Goal: Task Accomplishment & Management: Manage account settings

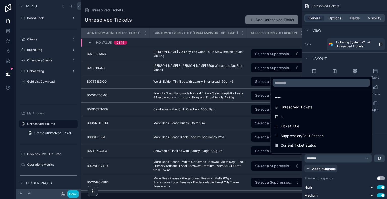
scroll to position [22, 0]
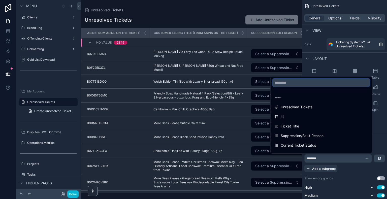
click at [306, 83] on input "text" at bounding box center [321, 83] width 97 height 8
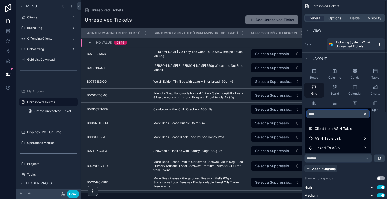
type input "****"
click at [378, 135] on div "scrollable content" at bounding box center [193, 99] width 387 height 199
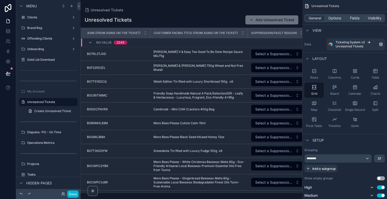
click at [272, 3] on div "Unresolved Tickets Unresolved Tickets Add Unresolved Ticket ASIN (from ASINs On…" at bounding box center [192, 96] width 222 height 193
click at [245, 8] on div "Unresolved Tickets" at bounding box center [192, 10] width 214 height 4
click at [5, 73] on button at bounding box center [8, 73] width 11 height 14
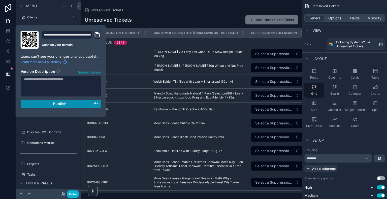
click at [70, 105] on div "Publish" at bounding box center [61, 104] width 74 height 5
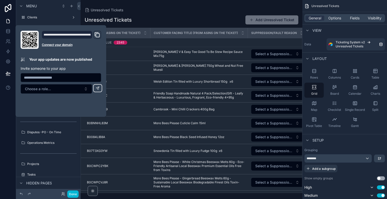
click at [173, 9] on div "Unresolved Tickets" at bounding box center [192, 10] width 214 height 4
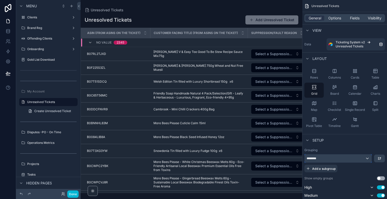
click at [361, 160] on div "********" at bounding box center [338, 158] width 67 height 8
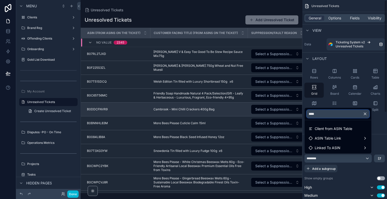
drag, startPoint x: 348, startPoint y: 113, endPoint x: 296, endPoint y: 114, distance: 51.4
click at [296, 114] on div "**** Client from ASIN Table ASIN Table Link Linked To ASIN Menu Board Pack Clie…" at bounding box center [193, 99] width 387 height 199
type input "*"
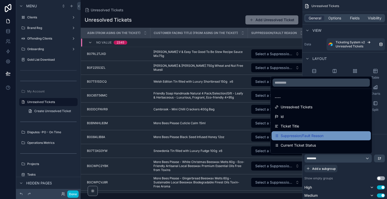
click at [305, 139] on div "Suppression/Fault Reason" at bounding box center [321, 135] width 99 height 9
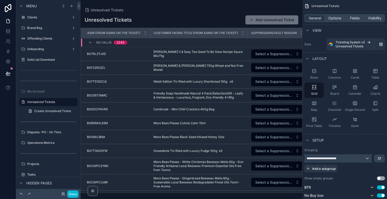
click at [330, 161] on div "**********" at bounding box center [338, 158] width 67 height 8
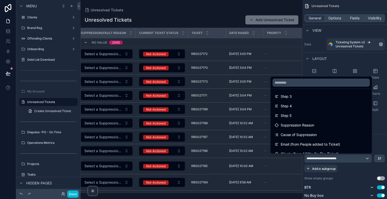
scroll to position [672, 0]
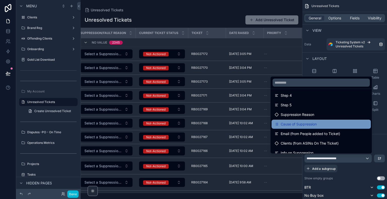
click at [308, 124] on span "Cause of Suppression" at bounding box center [299, 124] width 36 height 6
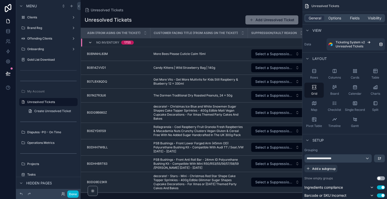
click at [92, 42] on icon "scrollable content" at bounding box center [90, 43] width 4 height 4
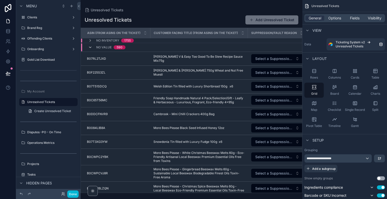
click at [92, 47] on icon "scrollable content" at bounding box center [90, 47] width 4 height 4
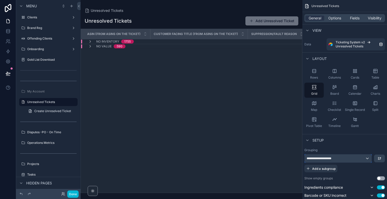
click at [367, 160] on div "**********" at bounding box center [338, 158] width 67 height 8
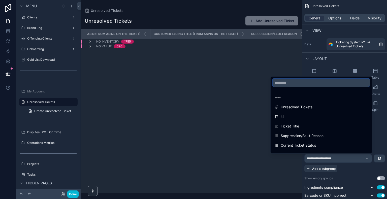
click at [311, 81] on input "text" at bounding box center [321, 83] width 97 height 8
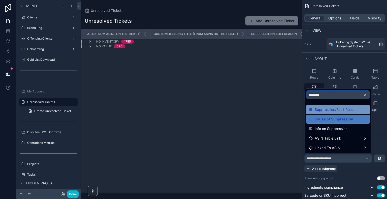
type input "********"
click at [338, 110] on span "Suppression/Fault Reason" at bounding box center [336, 110] width 43 height 6
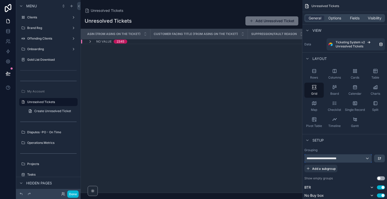
click at [343, 160] on span "**********" at bounding box center [325, 158] width 37 height 4
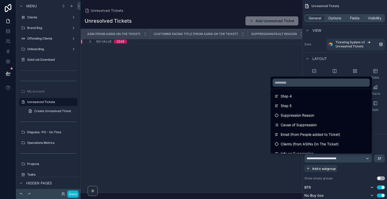
scroll to position [681, 0]
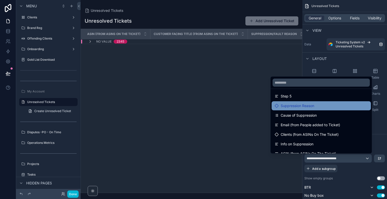
click at [307, 107] on span "Suppression Reason" at bounding box center [298, 106] width 34 height 6
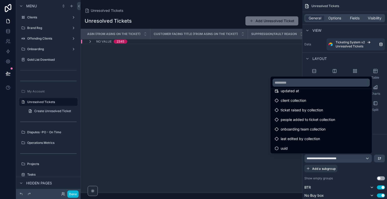
scroll to position [859, 0]
click at [192, 113] on div "ASIN (from ASINs On The Ticket) Customer Facing Title (from ASINs On The Ticket…" at bounding box center [191, 111] width 221 height 164
click at [200, 103] on div "ASIN (from ASINs On The Ticket) Customer Facing Title (from ASINs On The Ticket…" at bounding box center [191, 111] width 221 height 164
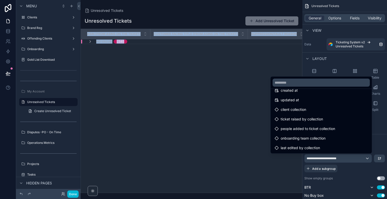
click at [200, 103] on div "ASIN (from ASINs On The Ticket) Customer Facing Title (from ASINs On The Ticket…" at bounding box center [191, 111] width 221 height 164
click at [228, 97] on div "ASIN (from ASINs On The Ticket) Customer Facing Title (from ASINs On The Ticket…" at bounding box center [191, 111] width 221 height 164
drag, startPoint x: 281, startPoint y: 58, endPoint x: 369, endPoint y: 40, distance: 90.3
click at [369, 40] on div "**********" at bounding box center [234, 99] width 306 height 199
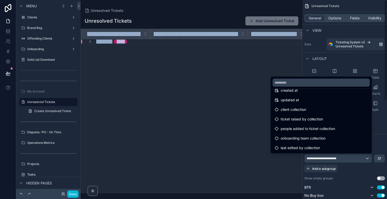
click at [369, 40] on div "scrollable content" at bounding box center [193, 99] width 387 height 199
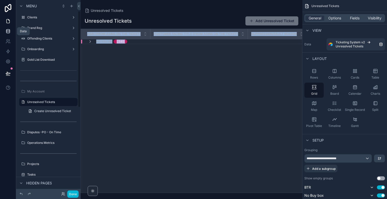
click at [8, 27] on link at bounding box center [8, 31] width 16 height 10
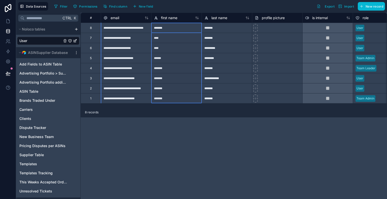
click at [193, 13] on div "first name" at bounding box center [176, 18] width 50 height 10
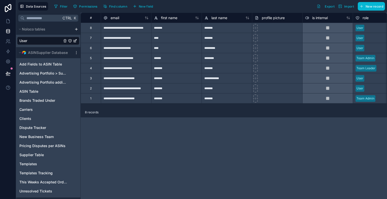
click at [196, 2] on div "Filter Permissions Find column New field Export Import New record" at bounding box center [218, 6] width 333 height 9
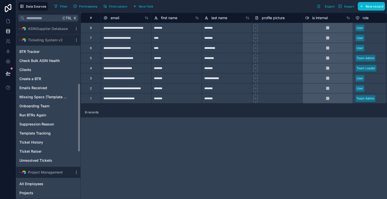
scroll to position [174, 0]
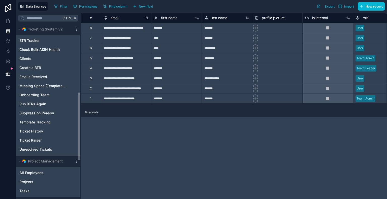
drag, startPoint x: 79, startPoint y: 41, endPoint x: 75, endPoint y: 109, distance: 68.4
click at [75, 109] on div "Noloco tables User ASINSupplier Database Add Fields to ASIN Table Advertising P…" at bounding box center [48, 111] width 64 height 175
click at [39, 149] on span "Unresolved Tickets" at bounding box center [35, 149] width 33 height 5
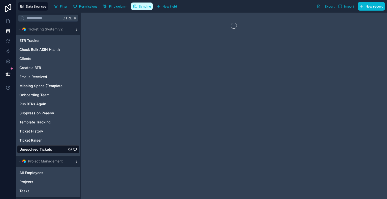
click at [140, 5] on span "Syncing" at bounding box center [145, 7] width 12 height 4
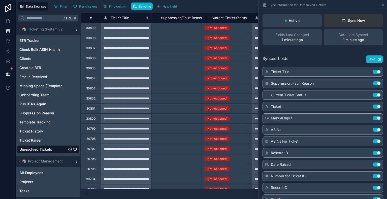
click at [346, 16] on button "Sync Now" at bounding box center [353, 20] width 59 height 13
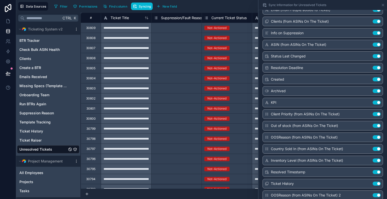
scroll to position [945, 0]
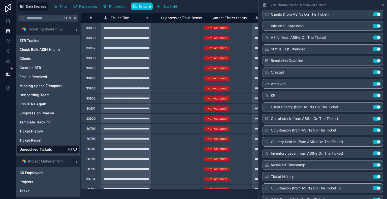
click at [373, 186] on button "Use setting" at bounding box center [377, 188] width 8 height 4
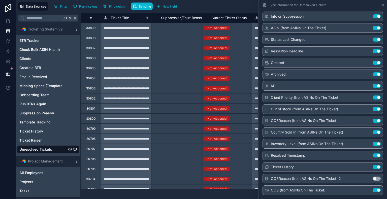
scroll to position [926, 0]
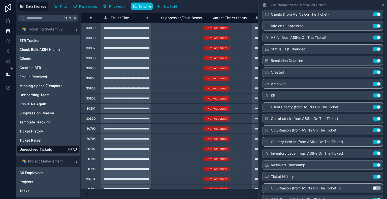
click at [374, 198] on button "Use setting" at bounding box center [377, 200] width 8 height 4
drag, startPoint x: 374, startPoint y: 190, endPoint x: 385, endPoint y: 177, distance: 17.4
click at [385, 177] on div "Active Sync Now Fields Last Changed 1 second ago Data Last Synced 1 minute ago …" at bounding box center [322, 104] width 128 height 189
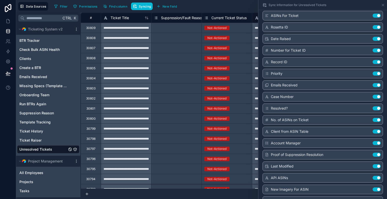
scroll to position [129, 0]
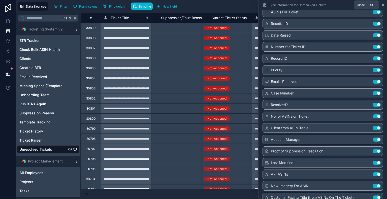
click at [383, 3] on icon at bounding box center [383, 5] width 4 height 4
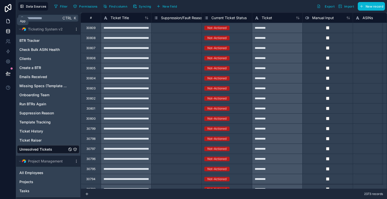
click at [9, 20] on icon at bounding box center [8, 21] width 3 height 4
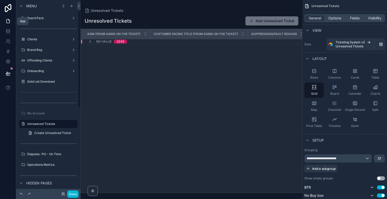
scroll to position [22, 0]
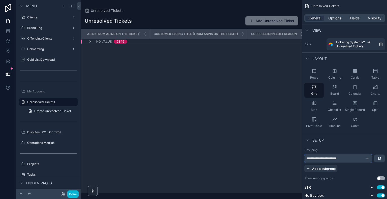
click at [351, 160] on div "**********" at bounding box center [338, 158] width 67 height 8
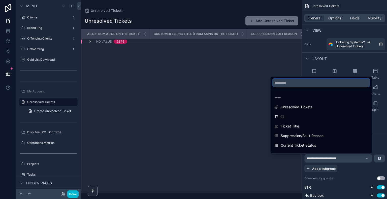
click at [289, 85] on input "text" at bounding box center [321, 83] width 97 height 8
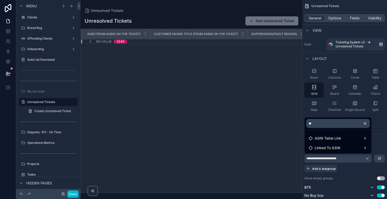
type input "*"
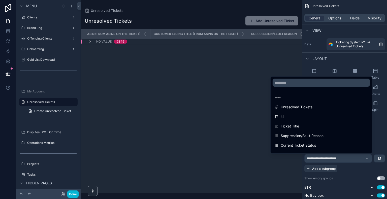
scroll to position [869, 0]
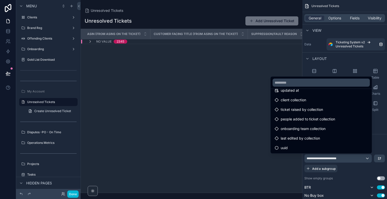
click at [244, 150] on div "ASIN (from ASINs On The Ticket) Customer Facing Title (from ASINs On The Ticket…" at bounding box center [191, 111] width 221 height 164
click at [228, 130] on div "ASIN (from ASINs On The Ticket) Customer Facing Title (from ASINs On The Ticket…" at bounding box center [191, 111] width 221 height 164
click at [10, 31] on div "scrollable content" at bounding box center [193, 99] width 387 height 199
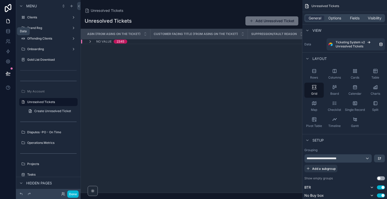
click at [10, 31] on icon at bounding box center [7, 32] width 3 height 2
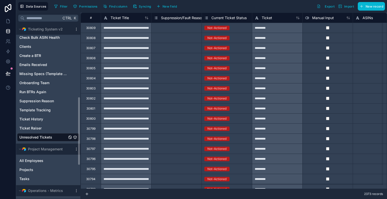
scroll to position [180, 0]
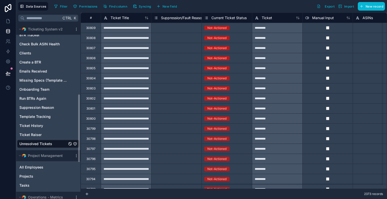
drag, startPoint x: 78, startPoint y: 141, endPoint x: 77, endPoint y: 115, distance: 26.7
click at [77, 115] on div "Noloco tables User ASINSupplier Database Add Fields to ASIN Table Advertising P…" at bounding box center [48, 111] width 64 height 175
click at [51, 144] on span "Unresolved Tickets" at bounding box center [35, 143] width 33 height 5
click at [140, 5] on span "Syncing" at bounding box center [145, 7] width 12 height 4
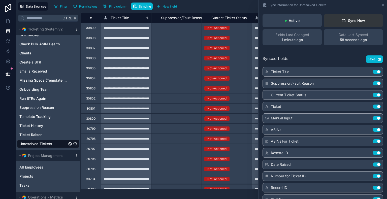
click at [349, 18] on button "Sync Now" at bounding box center [353, 20] width 59 height 13
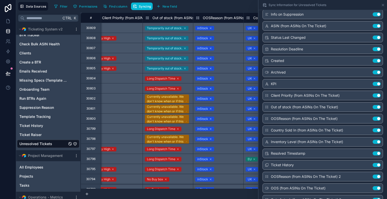
scroll to position [0, 4294]
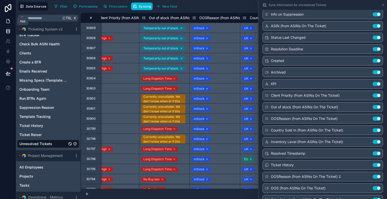
click at [8, 22] on icon at bounding box center [8, 21] width 5 height 5
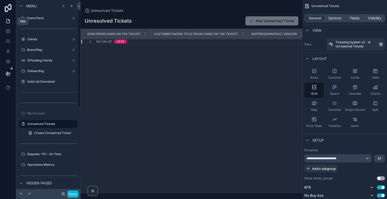
scroll to position [22, 0]
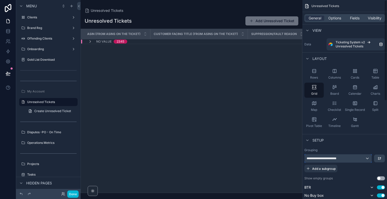
click at [356, 159] on div "**********" at bounding box center [338, 158] width 67 height 8
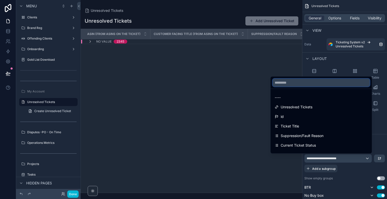
click at [321, 84] on input "text" at bounding box center [321, 83] width 97 height 8
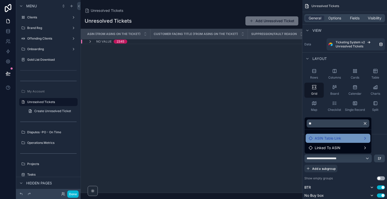
click at [342, 139] on div "ASIN Table Link" at bounding box center [338, 138] width 59 height 6
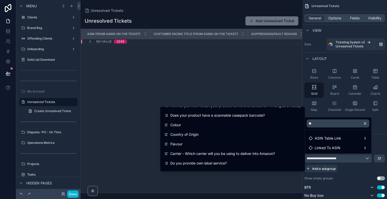
scroll to position [0, 0]
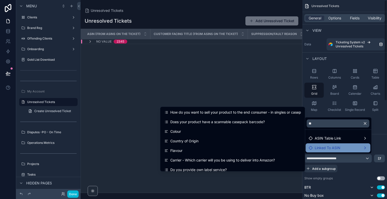
click at [323, 147] on span "Linked To ASIN" at bounding box center [328, 148] width 26 height 6
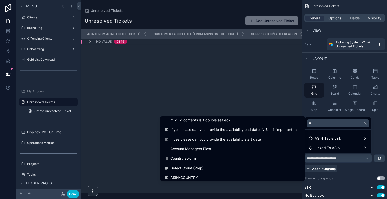
scroll to position [148, 0]
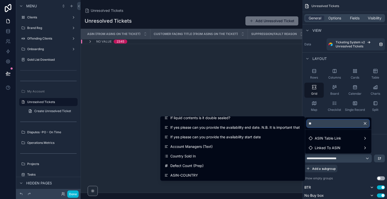
click at [341, 125] on input "**" at bounding box center [338, 123] width 63 height 8
type input "*"
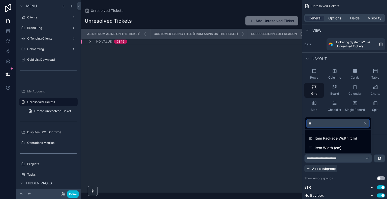
type input "*"
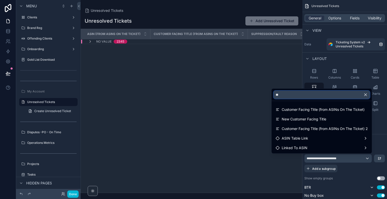
type input "*"
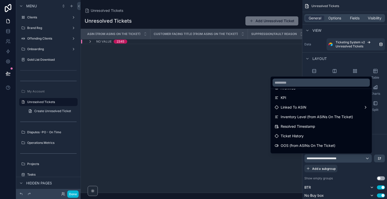
scroll to position [778, 0]
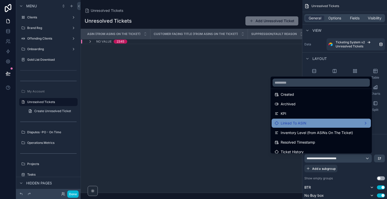
click at [337, 124] on div "Linked To ASIN" at bounding box center [321, 123] width 93 height 6
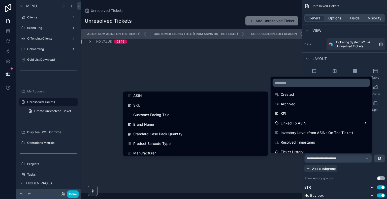
scroll to position [0, 0]
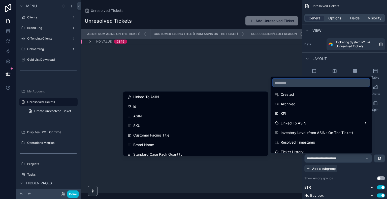
click at [297, 84] on input "text" at bounding box center [321, 83] width 97 height 8
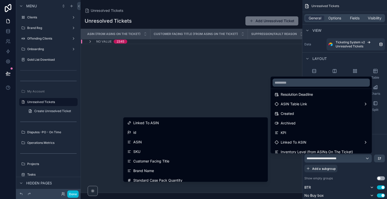
scroll to position [753, 0]
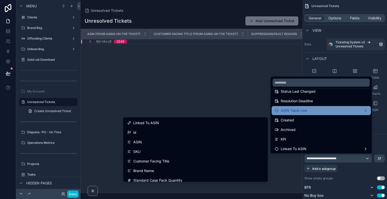
click at [327, 114] on div "ASIN Table Link" at bounding box center [321, 110] width 99 height 9
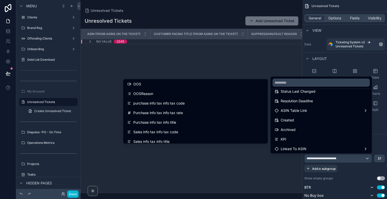
scroll to position [403, 0]
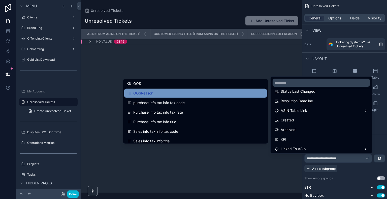
click at [177, 92] on div "OOSReason" at bounding box center [195, 93] width 137 height 6
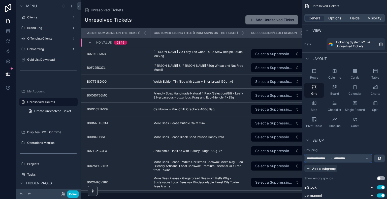
click at [358, 157] on div "**********" at bounding box center [338, 158] width 67 height 8
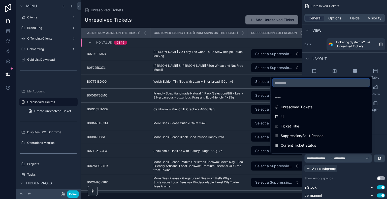
click at [329, 82] on input "text" at bounding box center [321, 83] width 97 height 8
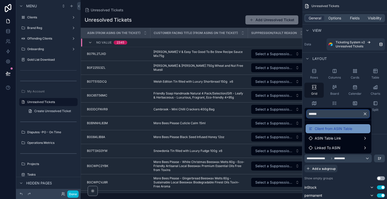
type input "******"
click at [339, 132] on div "Client from ASIN Table" at bounding box center [338, 128] width 65 height 9
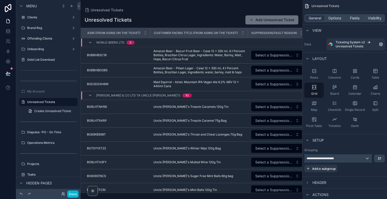
click at [368, 159] on div "**********" at bounding box center [338, 158] width 67 height 8
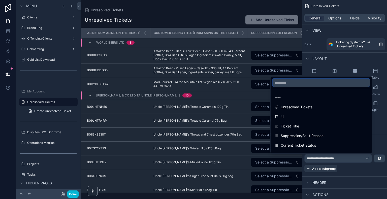
click at [331, 81] on input "text" at bounding box center [321, 83] width 97 height 8
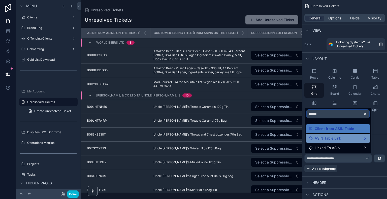
type input "******"
click at [337, 137] on span "ASIN Table Link" at bounding box center [328, 138] width 26 height 6
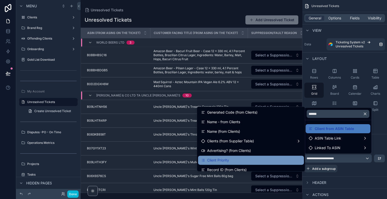
click at [256, 158] on div "Client Priority" at bounding box center [251, 160] width 100 height 6
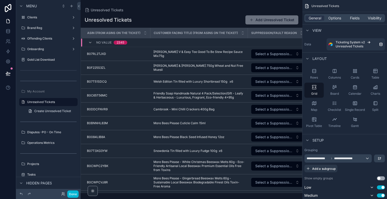
click at [90, 40] on div "No value 2345" at bounding box center [107, 43] width 39 height 8
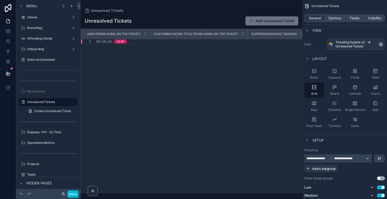
click at [366, 159] on div "**********" at bounding box center [338, 158] width 67 height 8
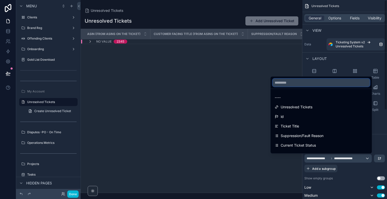
click at [341, 84] on input "text" at bounding box center [321, 83] width 97 height 8
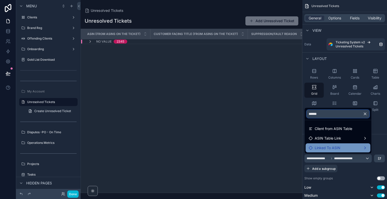
type input "******"
click at [338, 147] on span "Linked To ASIN" at bounding box center [328, 148] width 26 height 6
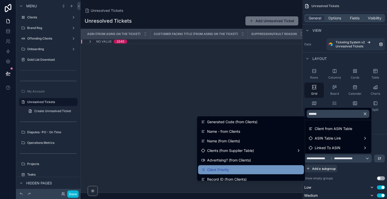
click at [281, 169] on div "Client Priority" at bounding box center [251, 170] width 100 height 6
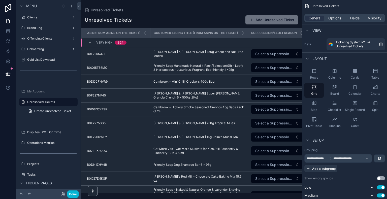
click at [352, 140] on div "Setup" at bounding box center [344, 140] width 85 height 12
click at [329, 168] on span "Add a subgroup" at bounding box center [323, 169] width 23 height 4
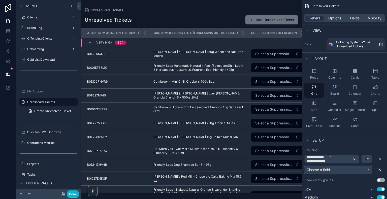
click at [331, 168] on div "Choose a field" at bounding box center [339, 170] width 68 height 8
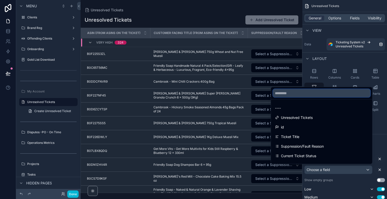
click at [322, 92] on input "text" at bounding box center [321, 93] width 97 height 8
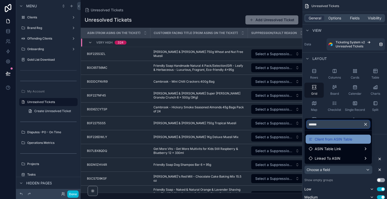
type input "******"
click at [340, 138] on span "Client from ASIN Table" at bounding box center [334, 139] width 38 height 6
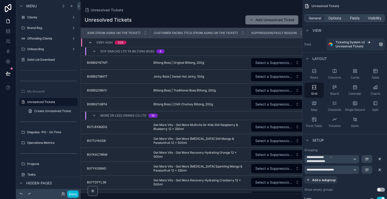
click at [91, 41] on icon "scrollable content" at bounding box center [90, 43] width 4 height 4
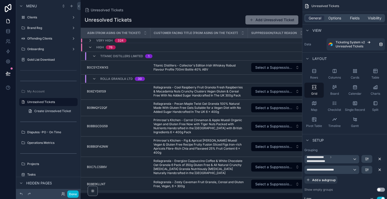
click at [90, 49] on div "High 76" at bounding box center [101, 47] width 27 height 8
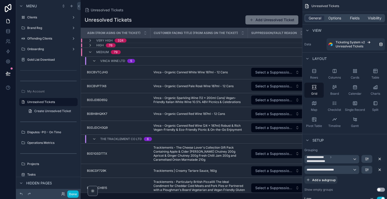
click at [91, 56] on div "Medium 79" at bounding box center [104, 52] width 32 height 8
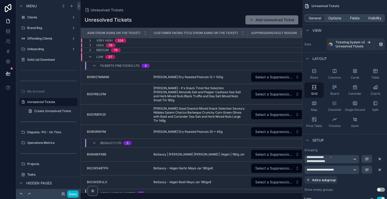
click at [91, 56] on icon "scrollable content" at bounding box center [90, 57] width 4 height 4
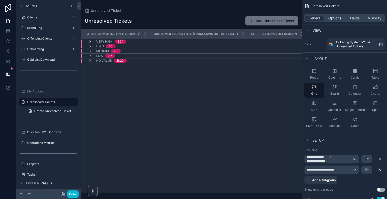
click at [90, 41] on icon "scrollable content" at bounding box center [90, 42] width 4 height 4
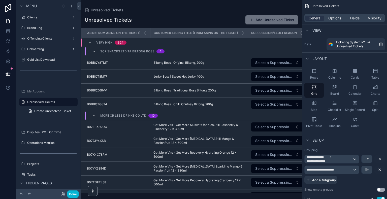
click at [122, 193] on div "ASIN (from ASINs On The Ticket) Customer Facing Title (from ASINs On The Ticket…" at bounding box center [192, 110] width 222 height 165
click at [352, 18] on span "Fields" at bounding box center [355, 18] width 10 height 5
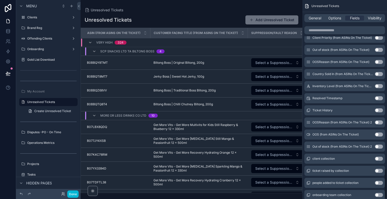
scroll to position [1115, 0]
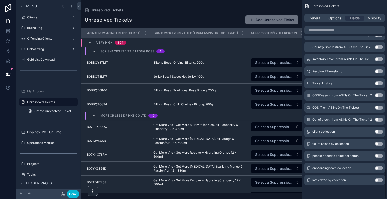
drag, startPoint x: 386, startPoint y: 50, endPoint x: 386, endPoint y: 196, distance: 145.6
click at [386, 196] on div "Unresolved Tickets General Options Fields Visibility ASIN (from ASINs On The Ti…" at bounding box center [344, 99] width 85 height 199
click at [380, 120] on button "Use setting" at bounding box center [379, 120] width 8 height 4
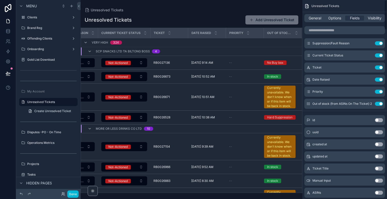
scroll to position [0, 0]
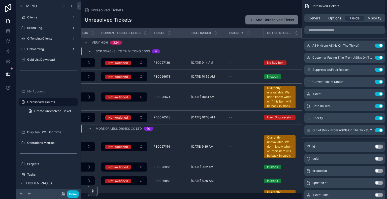
drag, startPoint x: 386, startPoint y: 190, endPoint x: 387, endPoint y: 3, distance: 187.2
click at [387, 3] on div "Unresolved Tickets General Options Fields Visibility ASIN (from ASINs On The Ti…" at bounding box center [344, 99] width 85 height 199
click at [369, 129] on icon "scrollable content" at bounding box center [369, 130] width 2 height 2
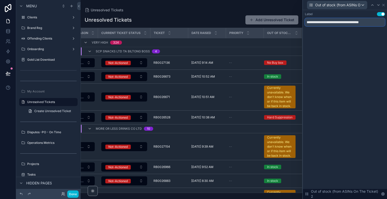
drag, startPoint x: 379, startPoint y: 25, endPoint x: 277, endPoint y: 34, distance: 101.9
click at [277, 34] on div "**********" at bounding box center [193, 99] width 387 height 199
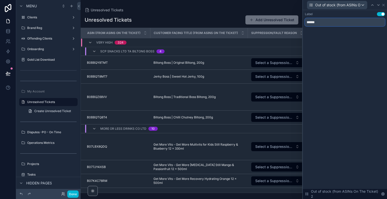
type input "******"
click at [314, 89] on div "Label Use setting ****** Out of stock (from ASINs On The Ticket) 2" at bounding box center [345, 104] width 84 height 189
click at [385, 5] on icon at bounding box center [383, 5] width 4 height 4
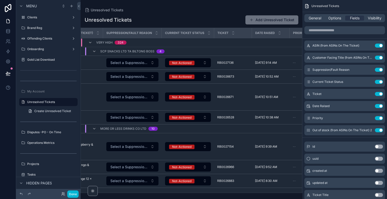
scroll to position [0, 210]
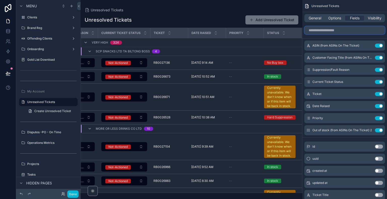
click at [352, 30] on input "scrollable content" at bounding box center [344, 30] width 81 height 8
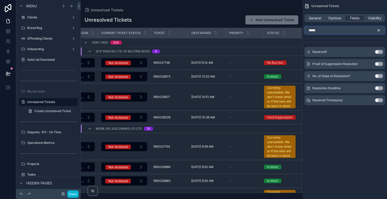
type input "*****"
click at [379, 52] on button "Use setting" at bounding box center [379, 52] width 8 height 4
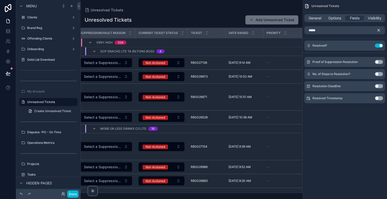
scroll to position [0, 248]
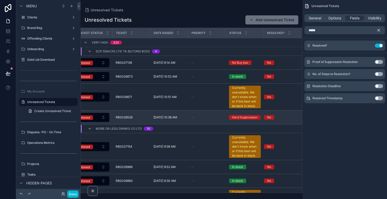
click at [268, 119] on td "No" at bounding box center [283, 118] width 38 height 14
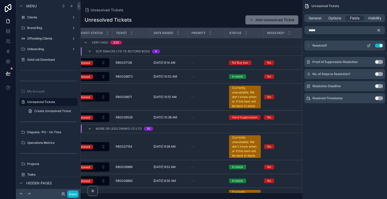
click at [369, 45] on icon "scrollable content" at bounding box center [369, 45] width 2 height 2
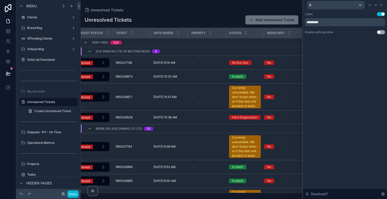
click at [381, 28] on div "Label Use setting ********* Enable editing inline Use setting" at bounding box center [345, 23] width 80 height 22
click at [379, 33] on button "Use setting" at bounding box center [381, 32] width 8 height 4
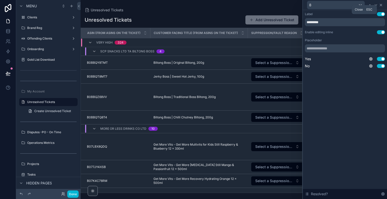
click at [381, 5] on icon at bounding box center [381, 5] width 4 height 4
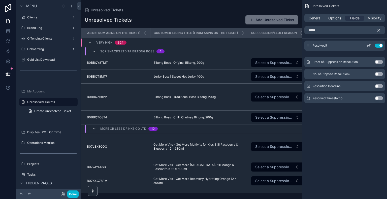
click at [369, 45] on icon "scrollable content" at bounding box center [369, 46] width 4 height 4
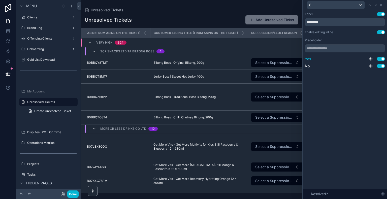
click at [381, 59] on button "Use setting" at bounding box center [381, 59] width 8 height 4
click at [382, 6] on icon at bounding box center [381, 5] width 4 height 4
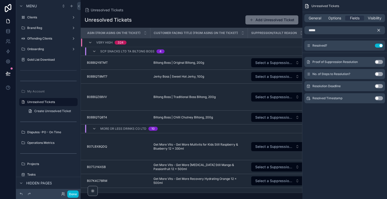
click at [221, 12] on div "Unresolved Tickets Add Unresolved Ticket ASIN (from ASINs On The Ticket) Custom…" at bounding box center [192, 102] width 222 height 181
click at [319, 142] on div "Unresolved Tickets General Options Fields Visibility ***** Resolved? Use settin…" at bounding box center [344, 99] width 85 height 199
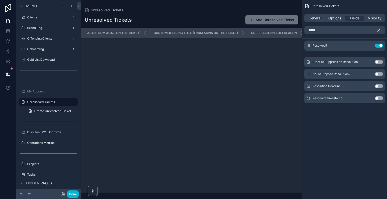
scroll to position [0, 0]
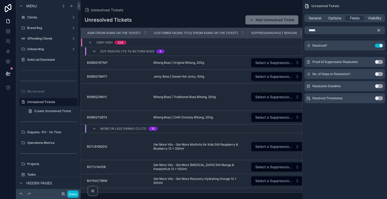
click at [96, 51] on icon "scrollable content" at bounding box center [94, 51] width 4 height 4
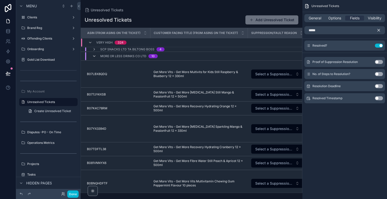
click at [95, 57] on icon "scrollable content" at bounding box center [94, 56] width 4 height 4
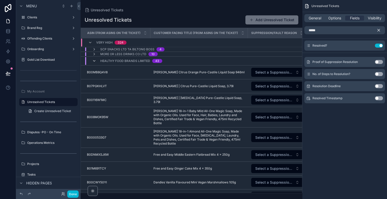
click at [94, 61] on icon "scrollable content" at bounding box center [94, 61] width 4 height 4
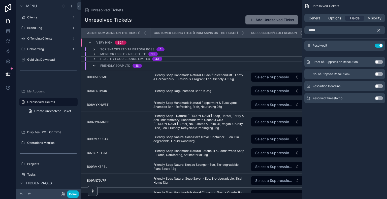
click at [94, 65] on icon "scrollable content" at bounding box center [94, 66] width 4 height 4
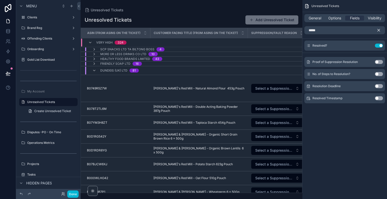
click at [94, 72] on div "Dundeis (UK) Ltd 81" at bounding box center [115, 70] width 47 height 8
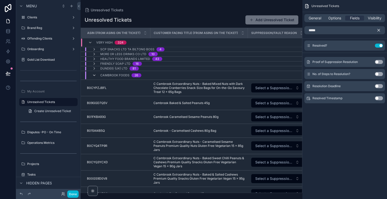
click at [94, 76] on icon "scrollable content" at bounding box center [94, 75] width 4 height 4
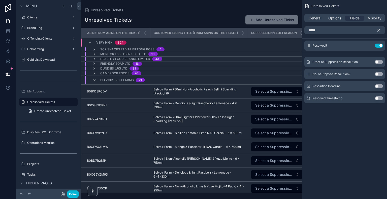
click at [94, 78] on icon "scrollable content" at bounding box center [94, 80] width 4 height 4
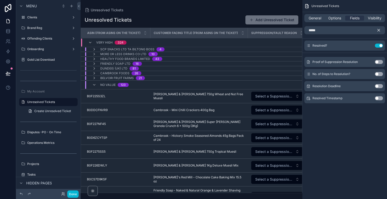
click at [93, 87] on div "No value 123" at bounding box center [110, 85] width 37 height 8
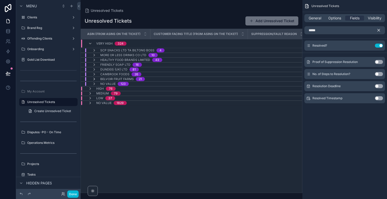
click at [94, 78] on icon "scrollable content" at bounding box center [94, 79] width 4 height 4
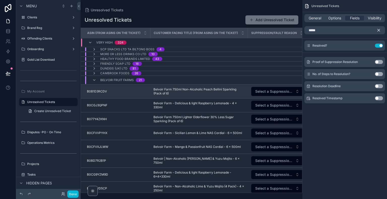
click at [102, 90] on span "B0B1D3RCDV" at bounding box center [97, 91] width 20 height 4
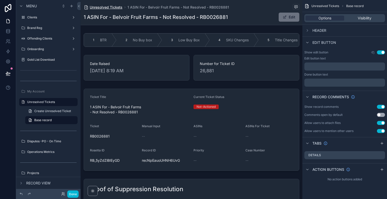
click at [113, 7] on span "Unresolved Tickets" at bounding box center [106, 7] width 33 height 5
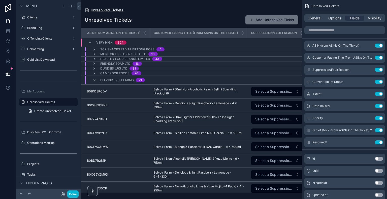
click at [113, 10] on span "Unresolved Tickets" at bounding box center [107, 10] width 33 height 5
click at [113, 9] on span "Unresolved Tickets" at bounding box center [107, 10] width 33 height 5
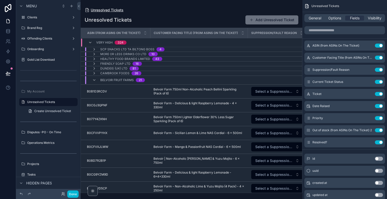
click at [113, 10] on span "Unresolved Tickets" at bounding box center [107, 10] width 33 height 5
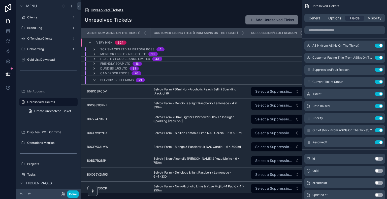
click at [113, 10] on span "Unresolved Tickets" at bounding box center [107, 10] width 33 height 5
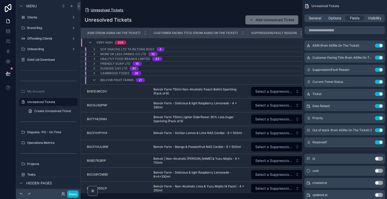
click at [113, 10] on span "Unresolved Tickets" at bounding box center [107, 10] width 33 height 5
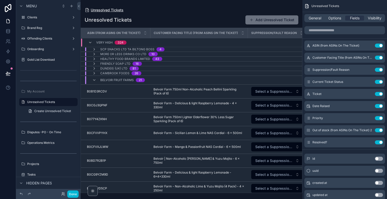
click at [113, 10] on span "Unresolved Tickets" at bounding box center [107, 10] width 33 height 5
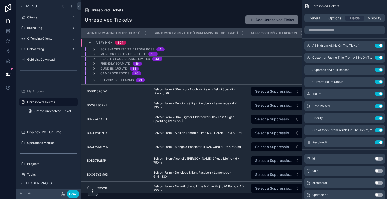
click at [113, 10] on span "Unresolved Tickets" at bounding box center [107, 10] width 33 height 5
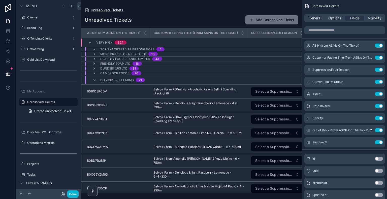
click at [113, 10] on span "Unresolved Tickets" at bounding box center [107, 10] width 33 height 5
click at [113, 11] on span "Unresolved Tickets" at bounding box center [107, 10] width 33 height 5
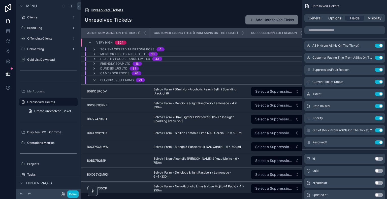
click at [113, 11] on span "Unresolved Tickets" at bounding box center [107, 10] width 33 height 5
click at [114, 12] on span "Unresolved Tickets" at bounding box center [107, 10] width 33 height 5
click at [370, 44] on icon "scrollable content" at bounding box center [370, 44] width 1 height 1
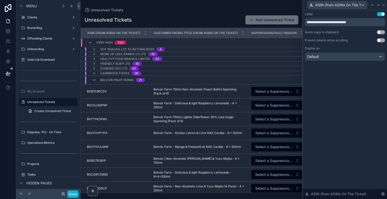
click at [379, 33] on button "Use setting" at bounding box center [381, 32] width 8 height 4
click at [384, 3] on icon at bounding box center [383, 5] width 4 height 4
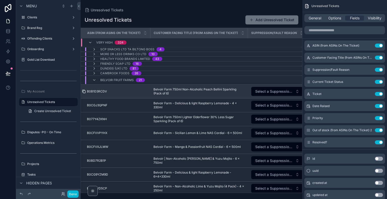
click at [82, 91] on icon "scrollable content" at bounding box center [83, 91] width 2 height 2
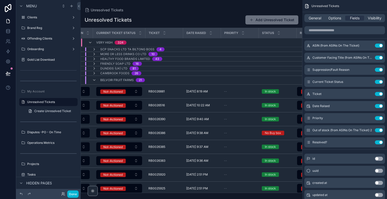
scroll to position [0, 248]
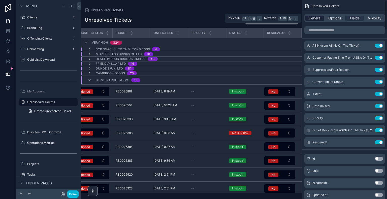
click at [319, 20] on span "General" at bounding box center [315, 18] width 13 height 5
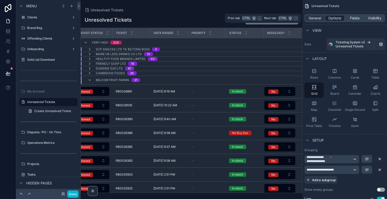
click at [333, 20] on span "Options" at bounding box center [334, 18] width 13 height 5
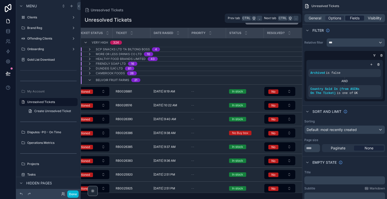
click at [354, 17] on span "Fields" at bounding box center [355, 18] width 10 height 5
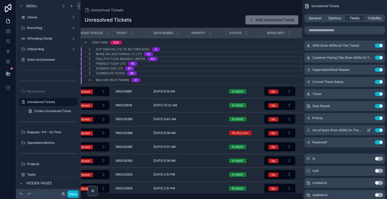
click at [369, 129] on icon "scrollable content" at bounding box center [369, 130] width 2 height 2
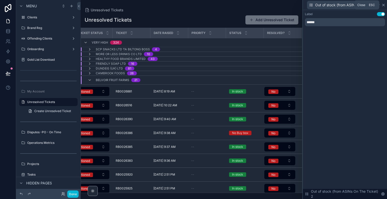
click at [384, 3] on icon at bounding box center [383, 5] width 4 height 4
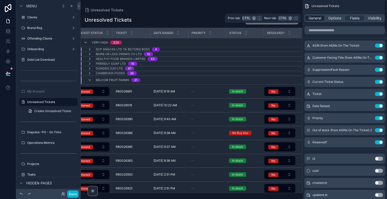
click at [313, 18] on span "General" at bounding box center [315, 18] width 13 height 5
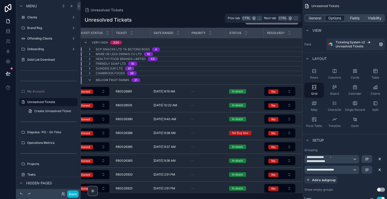
click at [334, 19] on span "Options" at bounding box center [334, 18] width 13 height 5
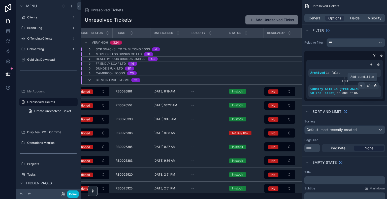
click at [362, 84] on icon "scrollable content" at bounding box center [361, 85] width 3 height 3
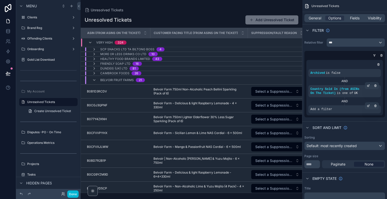
click at [333, 111] on div "Add a filter" at bounding box center [344, 109] width 73 height 8
click at [368, 106] on icon "scrollable content" at bounding box center [368, 105] width 3 height 3
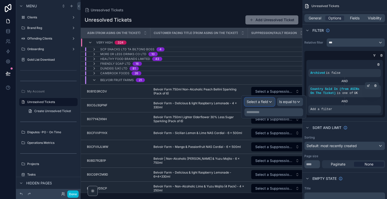
click at [270, 102] on div "Select a field" at bounding box center [260, 102] width 30 height 8
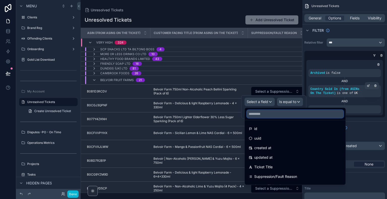
click at [302, 113] on input "text" at bounding box center [295, 114] width 97 height 8
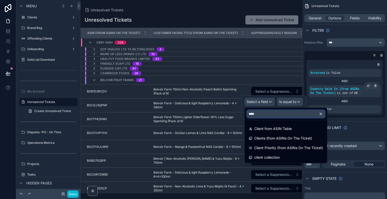
type input "*****"
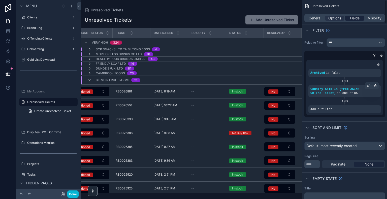
click at [357, 16] on span "Fields" at bounding box center [355, 18] width 10 height 5
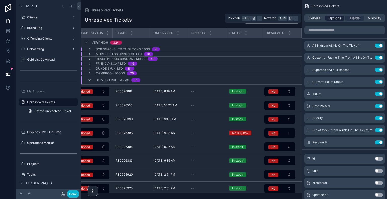
click at [334, 16] on span "Options" at bounding box center [334, 18] width 13 height 5
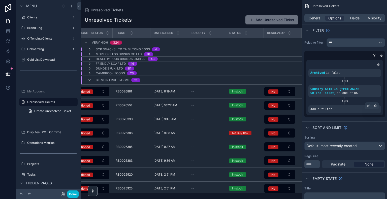
click at [340, 107] on div "Add a filter" at bounding box center [344, 109] width 73 height 8
click at [369, 105] on icon "scrollable content" at bounding box center [369, 106] width 2 height 2
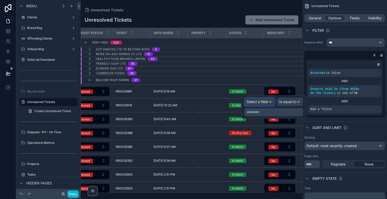
click at [260, 105] on div "Select a field" at bounding box center [260, 102] width 30 height 8
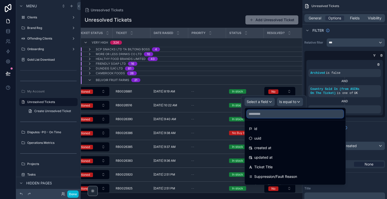
click at [267, 114] on input "text" at bounding box center [295, 114] width 97 height 8
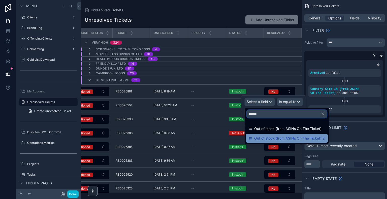
type input "******"
click at [279, 139] on span "Out of stock (from ASINs On The Ticket) 2" at bounding box center [289, 138] width 71 height 6
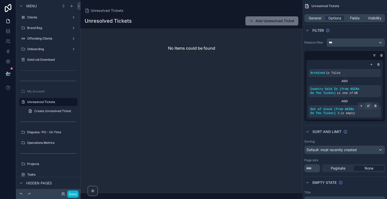
click at [368, 106] on icon "scrollable content" at bounding box center [368, 105] width 3 height 3
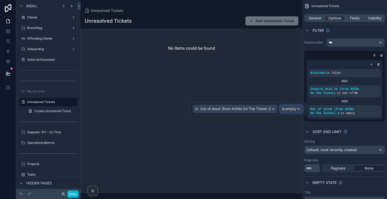
click at [294, 112] on div "Is empty" at bounding box center [291, 109] width 23 height 8
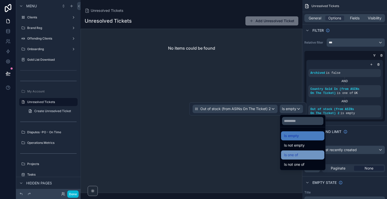
click at [296, 152] on span "Is one of" at bounding box center [291, 155] width 14 height 6
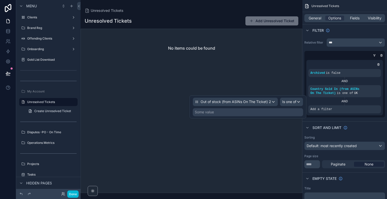
click at [248, 110] on div "Some value" at bounding box center [248, 112] width 110 height 8
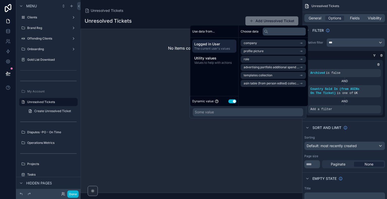
click at [234, 102] on button "Use setting" at bounding box center [232, 101] width 8 height 4
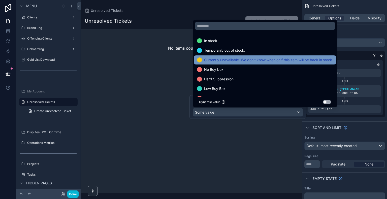
click at [228, 57] on div "Currently unavailable. We don't know when or if this item will be back in stock." at bounding box center [265, 59] width 142 height 9
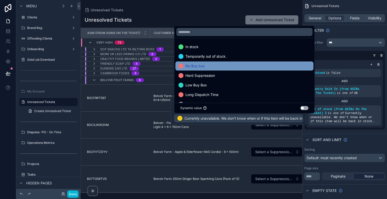
click at [222, 69] on div "No Buy box" at bounding box center [244, 65] width 138 height 9
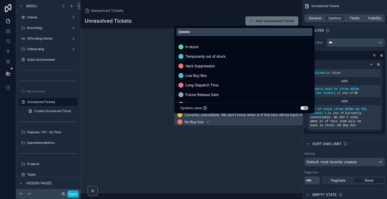
click at [222, 69] on div "Hard Suppression" at bounding box center [244, 65] width 138 height 9
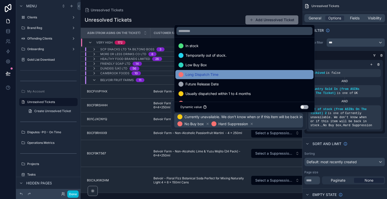
click at [219, 75] on div "Long Dispatch Time" at bounding box center [244, 75] width 132 height 6
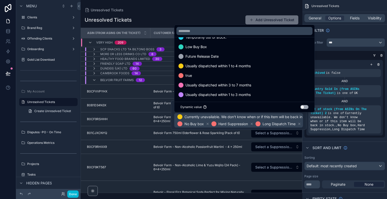
scroll to position [0, 0]
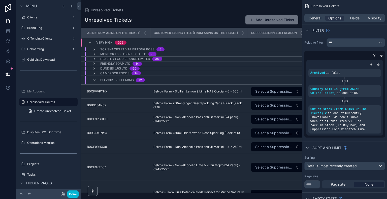
click at [349, 4] on div "Unresolved Tickets" at bounding box center [344, 6] width 85 height 12
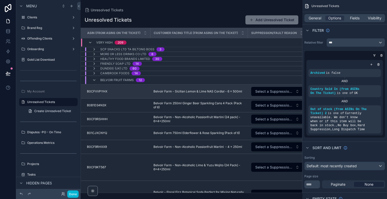
click at [84, 91] on td "B0CFVVPYHX B0CFVVPYHX" at bounding box center [116, 92] width 70 height 14
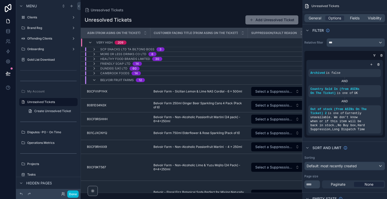
click at [182, 7] on div "Unresolved Tickets Unresolved Tickets Add Unresolved Ticket ASIN (from ASINs On…" at bounding box center [192, 96] width 222 height 193
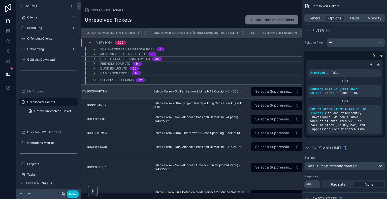
click at [120, 91] on div "B0CFVVPYHX B0CFVVPYHX" at bounding box center [117, 91] width 60 height 4
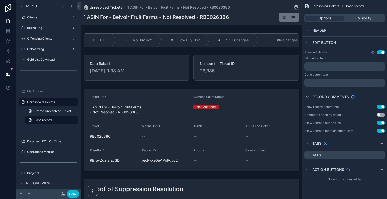
click at [95, 8] on span "Unresolved Tickets" at bounding box center [106, 7] width 33 height 5
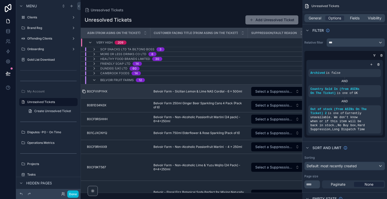
click at [84, 91] on icon "scrollable content" at bounding box center [84, 92] width 2 height 2
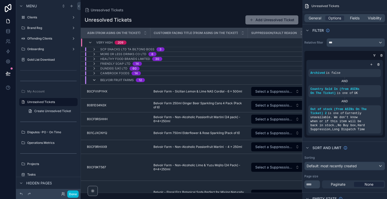
click at [93, 79] on icon "scrollable content" at bounding box center [94, 80] width 4 height 4
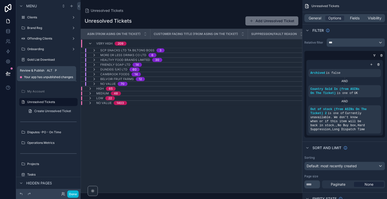
click at [11, 74] on button at bounding box center [8, 73] width 11 height 14
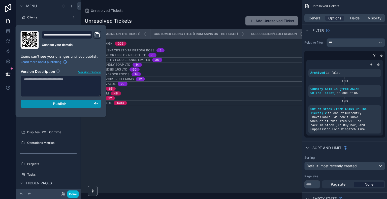
click at [57, 104] on span "Publish" at bounding box center [60, 104] width 14 height 5
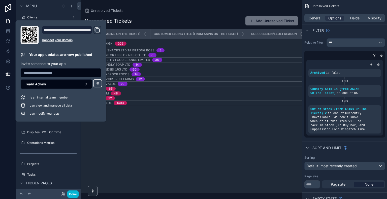
click at [96, 31] on icon "Domain and Custom Link" at bounding box center [97, 30] width 6 height 6
click at [151, 138] on div "ASIN (from ASINs On The Ticket) Customer Facing Title (from ASINs On The Ticket…" at bounding box center [191, 111] width 221 height 164
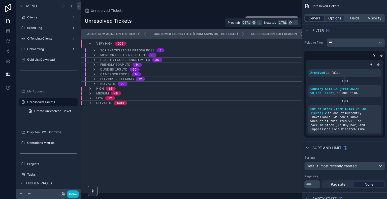
click at [312, 17] on span "General" at bounding box center [315, 18] width 13 height 5
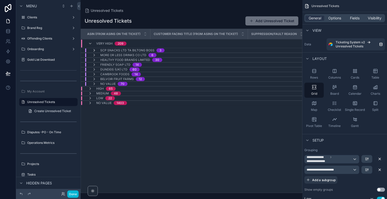
click at [95, 50] on icon "scrollable content" at bounding box center [94, 50] width 4 height 4
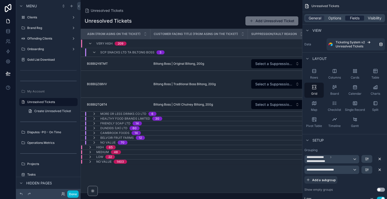
click at [355, 19] on span "Fields" at bounding box center [355, 18] width 10 height 5
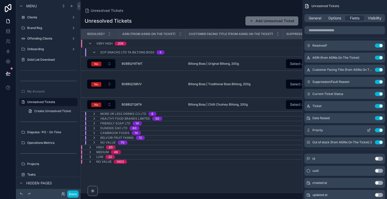
click at [375, 130] on button "Use setting" at bounding box center [379, 130] width 8 height 4
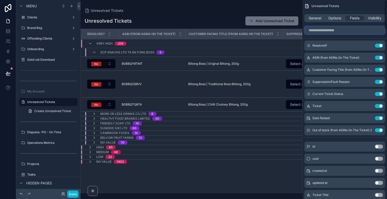
click at [320, 32] on input "scrollable content" at bounding box center [344, 30] width 81 height 8
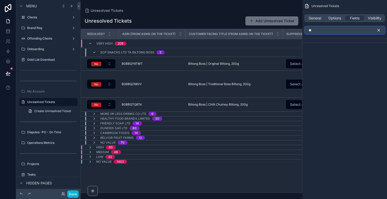
type input "*"
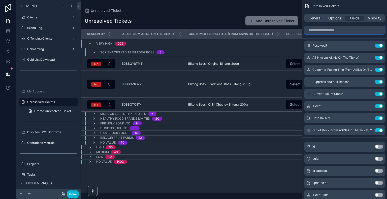
click at [335, 28] on input "scrollable content" at bounding box center [344, 30] width 81 height 8
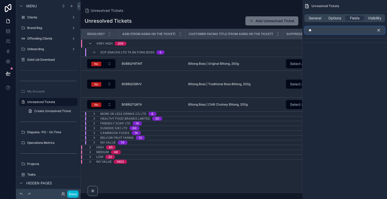
type input "*"
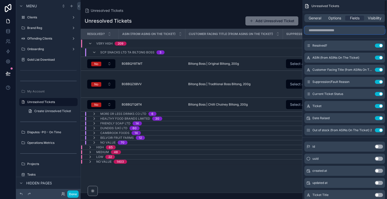
drag, startPoint x: 384, startPoint y: 52, endPoint x: 387, endPoint y: -5, distance: 57.0
click at [387, 0] on html "Menu Board Pack Clients Brand Reg Offending Clients Onboarding Gold List Downlo…" at bounding box center [193, 99] width 387 height 199
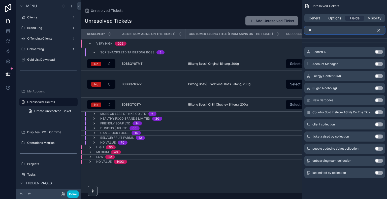
type input "*"
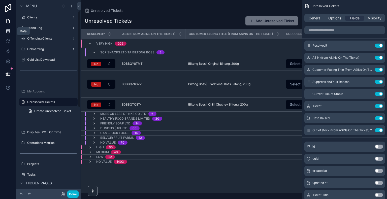
click at [11, 32] on link at bounding box center [8, 31] width 16 height 10
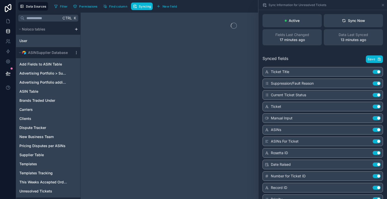
click at [224, 29] on div at bounding box center [234, 106] width 306 height 186
click at [345, 20] on div "Sync Now" at bounding box center [353, 20] width 23 height 5
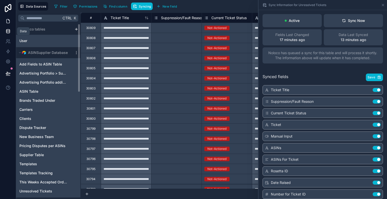
click at [9, 22] on icon at bounding box center [8, 21] width 5 height 5
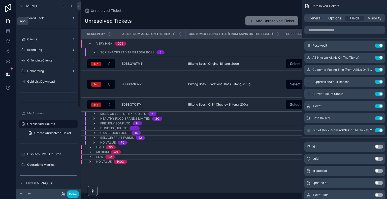
scroll to position [22, 0]
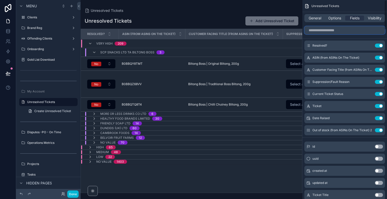
click at [351, 32] on input "scrollable content" at bounding box center [344, 30] width 81 height 8
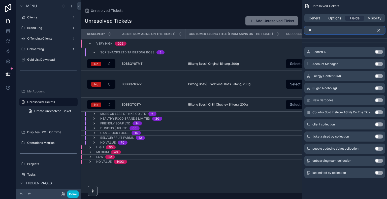
type input "*"
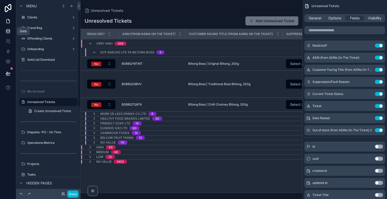
click at [10, 29] on icon at bounding box center [8, 31] width 5 height 5
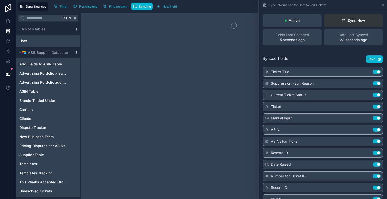
click at [350, 20] on div "Sync Now" at bounding box center [353, 20] width 23 height 5
click at [6, 23] on icon at bounding box center [8, 21] width 5 height 5
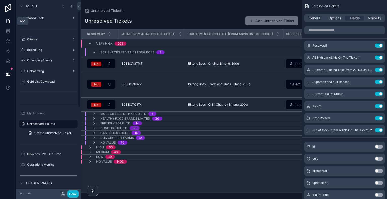
scroll to position [22, 0]
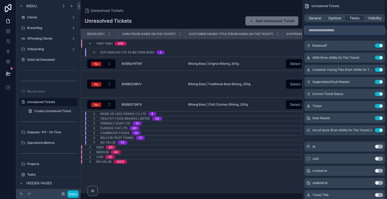
click at [342, 28] on input "scrollable content" at bounding box center [344, 30] width 81 height 8
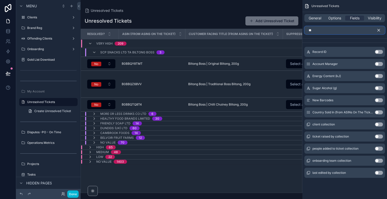
type input "*"
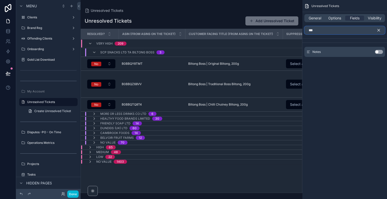
type input "***"
click at [377, 52] on button "Use setting" at bounding box center [379, 52] width 8 height 4
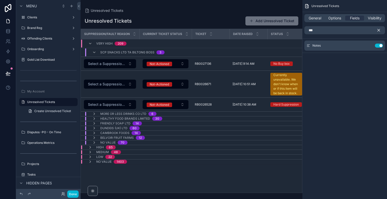
scroll to position [0, 242]
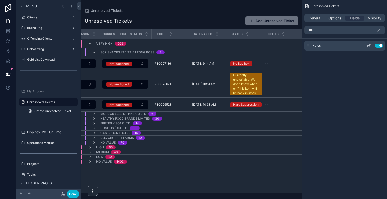
click at [367, 44] on icon "scrollable content" at bounding box center [369, 46] width 4 height 4
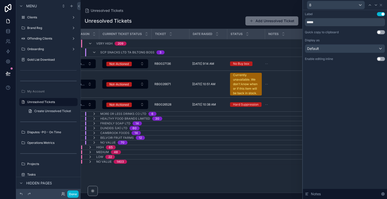
click at [381, 59] on button "Use setting" at bounding box center [381, 59] width 8 height 4
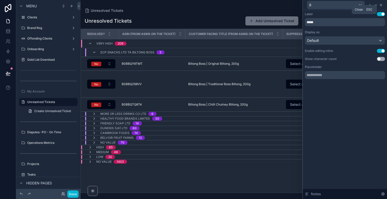
click at [381, 5] on icon at bounding box center [381, 5] width 2 height 2
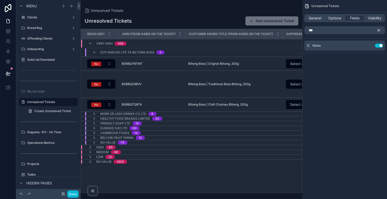
click at [380, 31] on icon "scrollable content" at bounding box center [378, 30] width 5 height 5
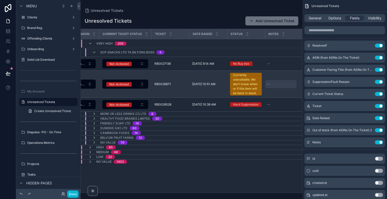
click at [273, 85] on div "--" at bounding box center [280, 84] width 31 height 8
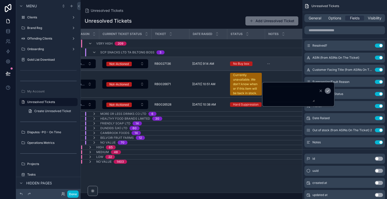
click at [271, 68] on td "--" at bounding box center [284, 64] width 38 height 14
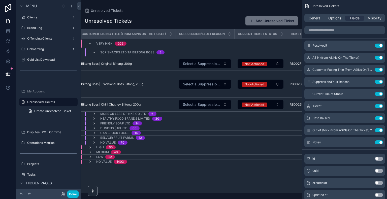
scroll to position [0, 98]
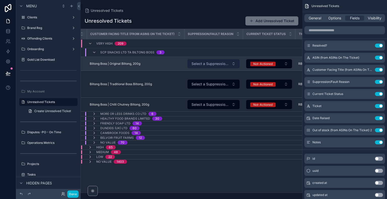
click at [228, 61] on span "Select a Suppression/Fault Reason" at bounding box center [210, 63] width 38 height 5
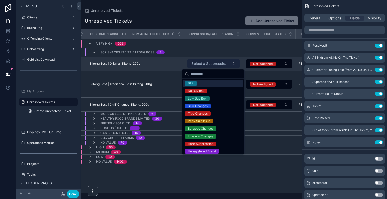
click at [227, 62] on span "Select a Suppression/Fault Reason" at bounding box center [210, 63] width 38 height 5
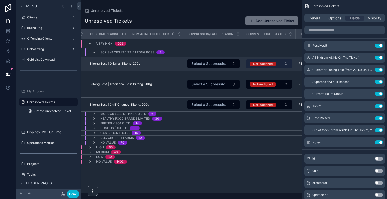
click at [267, 60] on button "Not-Actioned" at bounding box center [269, 63] width 46 height 9
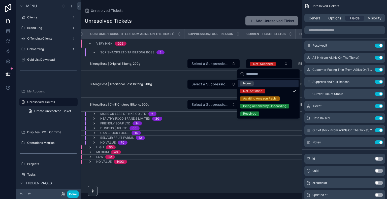
click at [223, 18] on div "Unresolved Tickets Add Unresolved Ticket" at bounding box center [192, 21] width 214 height 10
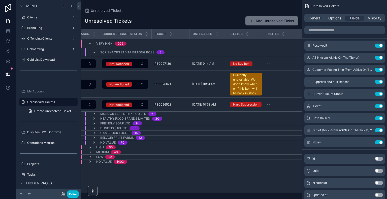
scroll to position [0, 0]
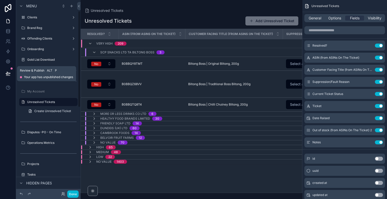
click at [6, 73] on icon at bounding box center [8, 73] width 5 height 5
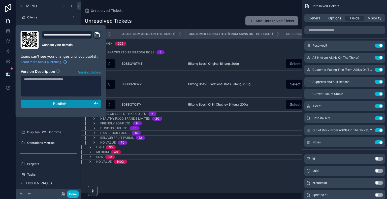
click at [69, 103] on div "Publish" at bounding box center [61, 104] width 74 height 5
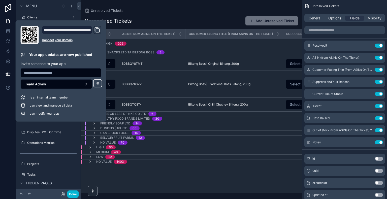
click at [70, 31] on div "**********" at bounding box center [67, 30] width 51 height 8
drag, startPoint x: 79, startPoint y: 28, endPoint x: 99, endPoint y: 31, distance: 20.8
click at [99, 31] on div "**********" at bounding box center [71, 30] width 59 height 8
click at [99, 31] on icon "Domain and Custom Link" at bounding box center [98, 31] width 4 height 4
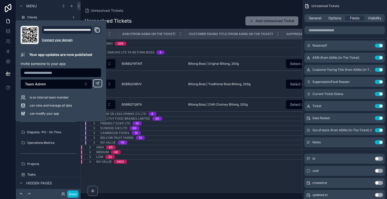
click at [211, 173] on div "Resolved? ASIN (from ASINs On The Ticket) Customer Facing Title (from ASINs On …" at bounding box center [191, 111] width 221 height 164
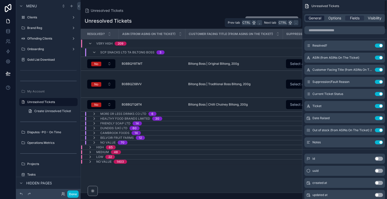
click at [314, 18] on span "General" at bounding box center [315, 18] width 13 height 5
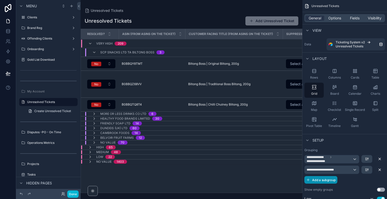
click at [326, 180] on span "Add a subgroup" at bounding box center [323, 180] width 23 height 4
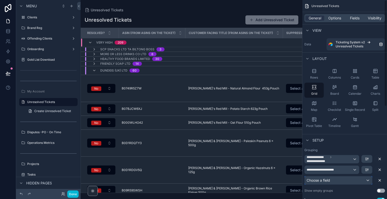
click at [326, 180] on span "Choose a field" at bounding box center [318, 180] width 23 height 4
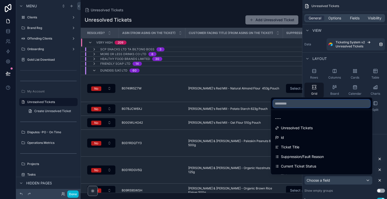
click at [300, 104] on input "text" at bounding box center [321, 103] width 97 height 8
type input "*"
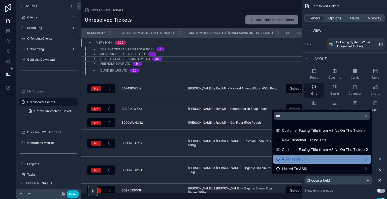
click at [317, 162] on div "ASIN Table Link" at bounding box center [322, 159] width 98 height 9
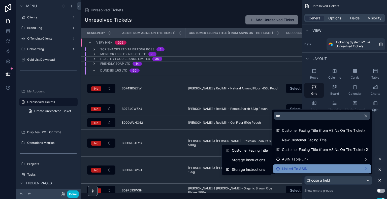
click at [313, 172] on div "Linked To ASIN" at bounding box center [322, 168] width 98 height 9
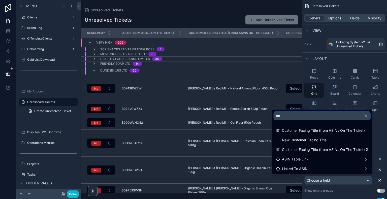
click at [300, 119] on input "***" at bounding box center [322, 116] width 96 height 8
click at [299, 118] on input "***" at bounding box center [322, 116] width 96 height 8
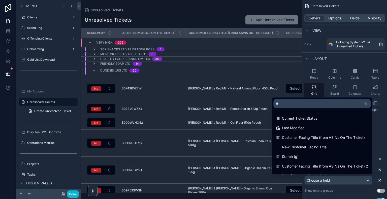
type input "*"
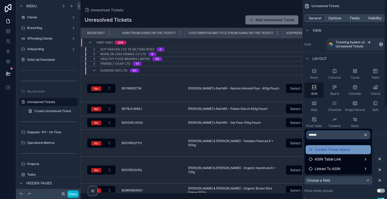
type input "******"
click at [332, 149] on span "Current Ticket Status" at bounding box center [332, 150] width 35 height 6
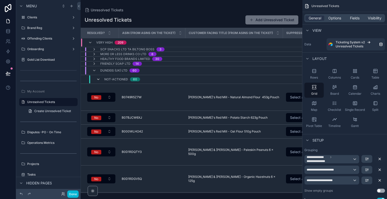
click at [98, 79] on icon "scrollable content" at bounding box center [98, 79] width 4 height 4
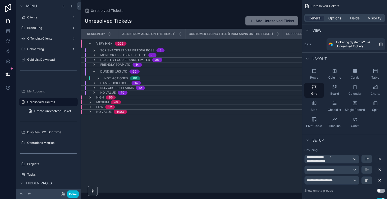
click at [94, 70] on icon "scrollable content" at bounding box center [94, 72] width 4 height 4
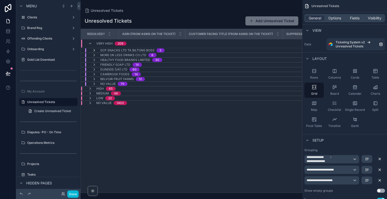
click at [93, 49] on icon "scrollable content" at bounding box center [94, 50] width 4 height 4
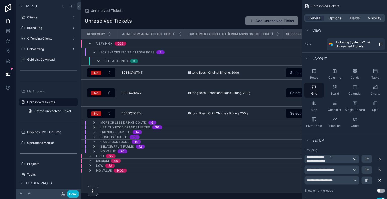
click at [93, 49] on div "SCP Snacks Ltd TA Biltong Boss 3" at bounding box center [128, 52] width 72 height 8
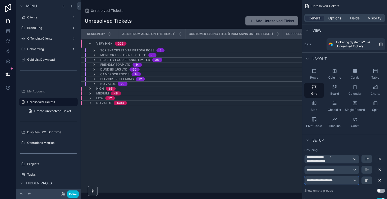
click at [357, 177] on div "**********" at bounding box center [332, 180] width 54 height 8
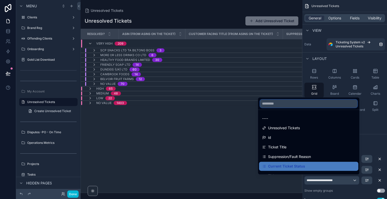
click at [302, 104] on input "text" at bounding box center [308, 103] width 97 height 8
click at [373, 121] on div "scrollable content" at bounding box center [193, 99] width 387 height 199
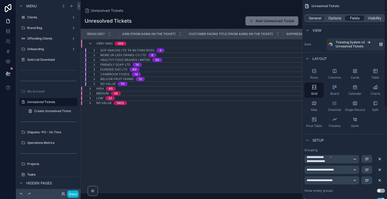
click at [355, 18] on span "Fields" at bounding box center [355, 18] width 10 height 5
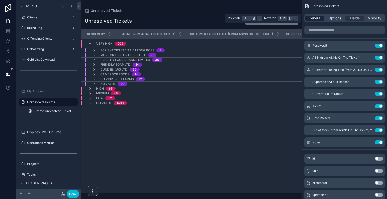
click at [310, 16] on span "General" at bounding box center [315, 18] width 13 height 5
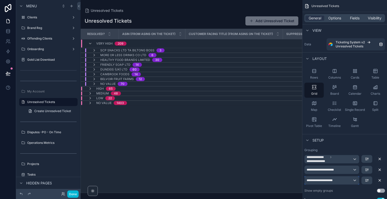
click at [340, 181] on div "**********" at bounding box center [332, 180] width 54 height 8
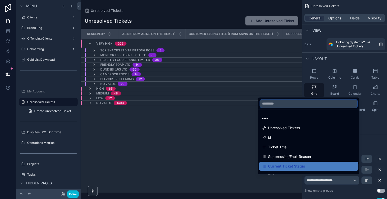
click at [280, 104] on input "text" at bounding box center [308, 103] width 97 height 8
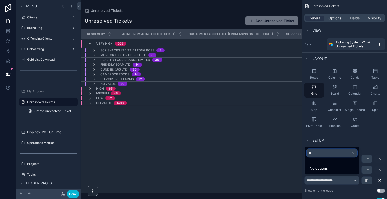
type input "*"
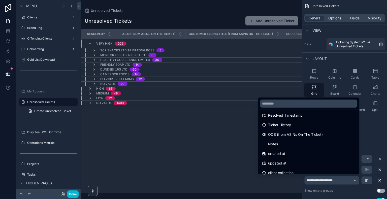
scroll to position [819, 0]
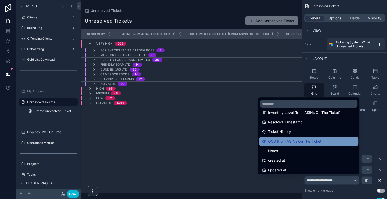
click at [320, 142] on div "OOS (from ASINs On The Ticket)" at bounding box center [308, 141] width 93 height 6
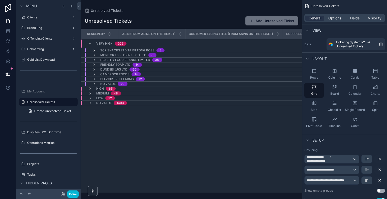
click at [95, 49] on icon "scrollable content" at bounding box center [94, 50] width 4 height 4
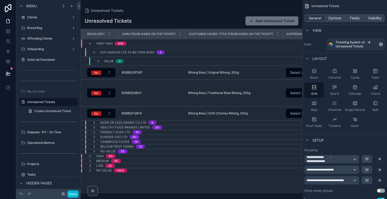
click at [95, 49] on div "SCP Snacks Ltd TA Biltong Boss 3" at bounding box center [128, 52] width 72 height 8
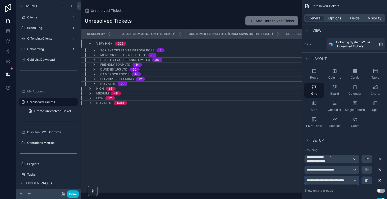
click at [355, 178] on div "**********" at bounding box center [332, 180] width 54 height 8
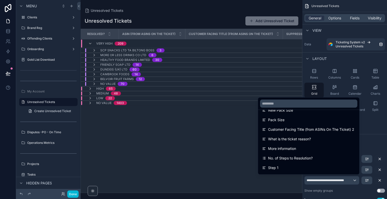
scroll to position [598, 0]
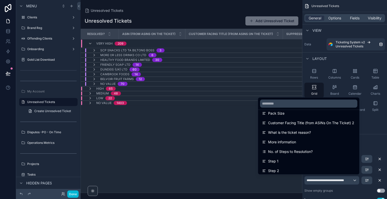
drag, startPoint x: 366, startPoint y: 153, endPoint x: 366, endPoint y: 158, distance: 4.8
click at [366, 158] on div "scrollable content" at bounding box center [193, 99] width 387 height 199
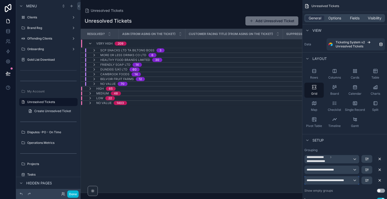
click at [349, 178] on span "**********" at bounding box center [330, 180] width 46 height 4
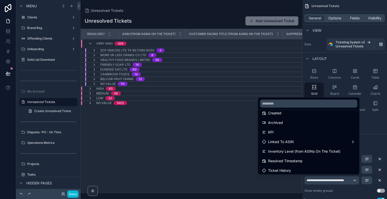
scroll to position [771, 0]
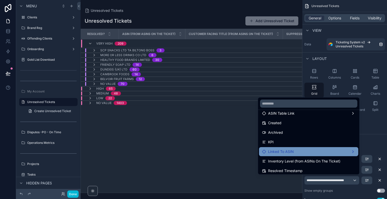
click at [329, 154] on div "Linked To ASIN" at bounding box center [308, 152] width 93 height 6
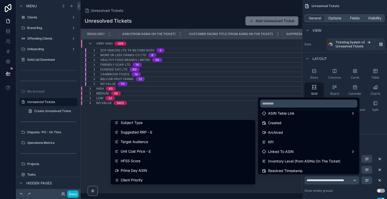
scroll to position [1571, 0]
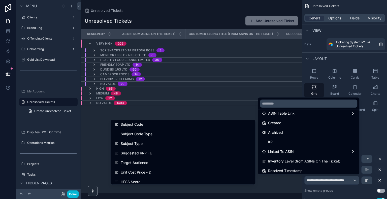
click at [173, 105] on div "Resolved? ASIN (from ASINs On The Ticket) Customer Facing Title (from ASINs On …" at bounding box center [191, 111] width 221 height 164
drag, startPoint x: 187, startPoint y: 107, endPoint x: 173, endPoint y: 110, distance: 14.5
click at [173, 110] on div "Resolved? ASIN (from ASINs On The Ticket) Customer Facing Title (from ASINs On …" at bounding box center [191, 111] width 221 height 164
click at [334, 15] on div "scrollable content" at bounding box center [193, 99] width 387 height 199
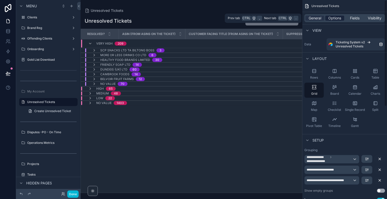
click at [335, 19] on span "Options" at bounding box center [334, 18] width 13 height 5
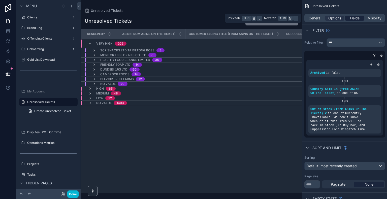
click at [349, 18] on div "Fields" at bounding box center [354, 18] width 19 height 5
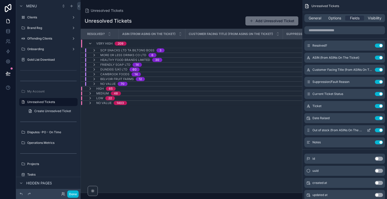
click at [369, 130] on icon "scrollable content" at bounding box center [369, 130] width 4 height 4
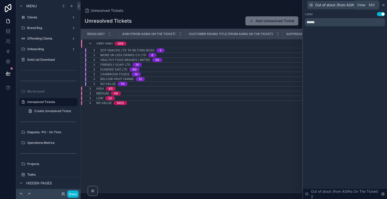
click at [383, 6] on icon at bounding box center [383, 5] width 4 height 4
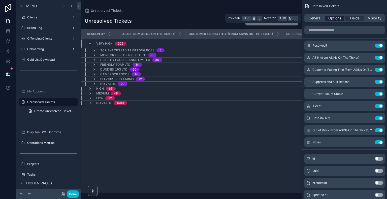
click at [332, 20] on span "Options" at bounding box center [334, 18] width 13 height 5
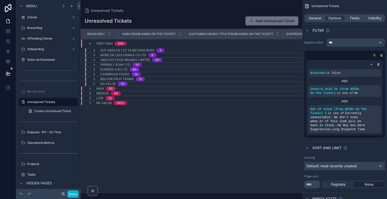
click at [326, 165] on div "Default: most recently created" at bounding box center [345, 166] width 80 height 8
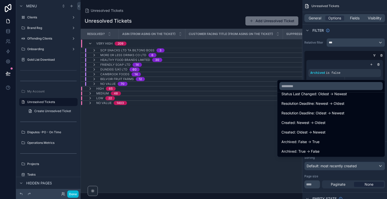
scroll to position [1270, 0]
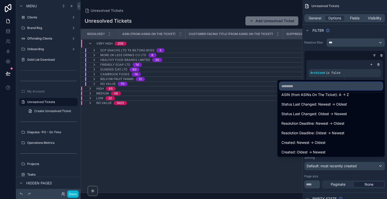
click at [286, 84] on input "text" at bounding box center [330, 86] width 103 height 8
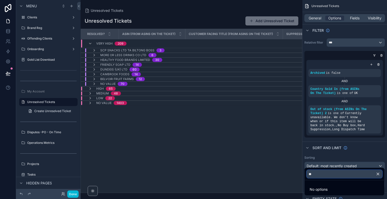
scroll to position [0, 0]
type input "*"
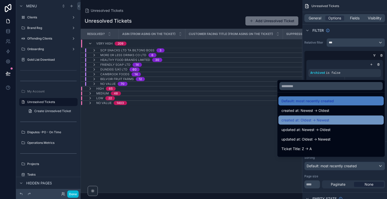
click at [357, 118] on div "created at: Oldest -> Newest" at bounding box center [330, 120] width 99 height 6
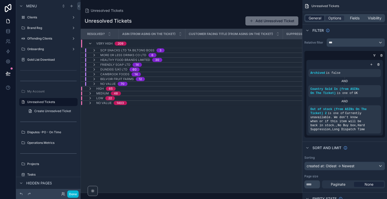
click at [316, 17] on span "General" at bounding box center [315, 18] width 13 height 5
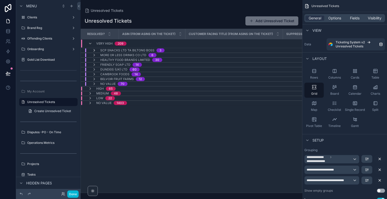
click at [94, 50] on icon "scrollable content" at bounding box center [94, 50] width 4 height 4
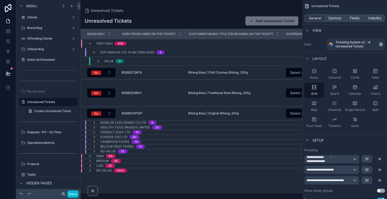
click at [94, 50] on icon "scrollable content" at bounding box center [94, 52] width 4 height 4
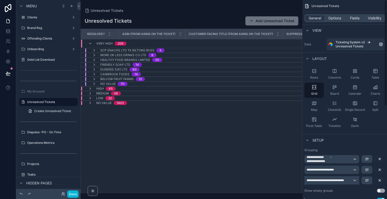
click at [352, 176] on div "**********" at bounding box center [332, 180] width 54 height 8
click at [380, 180] on icon "scrollable content" at bounding box center [380, 180] width 4 height 4
click at [229, 145] on div "Resolved? ASIN (from ASINs On The Ticket) Customer Facing Title (from ASINs On …" at bounding box center [191, 111] width 221 height 164
click at [359, 140] on div "Setup" at bounding box center [344, 140] width 85 height 12
drag, startPoint x: 359, startPoint y: 140, endPoint x: 348, endPoint y: 149, distance: 14.6
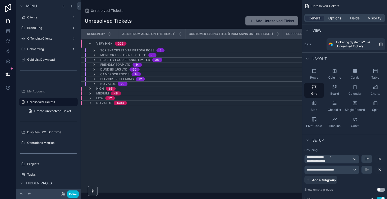
click at [348, 149] on div "Grouping" at bounding box center [344, 150] width 81 height 4
click at [355, 59] on div "Layout" at bounding box center [344, 58] width 85 height 12
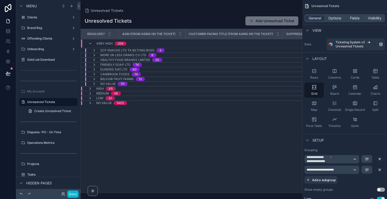
click at [344, 27] on div "View" at bounding box center [344, 30] width 85 height 12
click at [333, 17] on span "Options" at bounding box center [334, 18] width 13 height 5
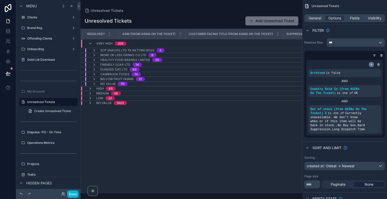
click at [372, 63] on icon "scrollable content" at bounding box center [371, 64] width 3 height 3
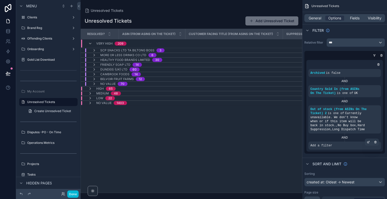
click at [334, 142] on div "Add a filter" at bounding box center [344, 146] width 73 height 8
click at [368, 141] on icon "scrollable content" at bounding box center [368, 142] width 3 height 3
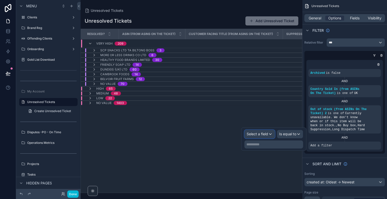
click at [260, 137] on div "Select a field" at bounding box center [260, 134] width 30 height 8
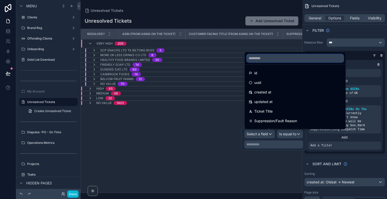
click at [284, 57] on input "text" at bounding box center [295, 58] width 97 height 8
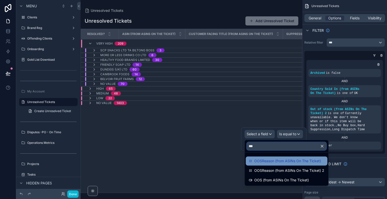
type input "***"
click at [275, 163] on span "OOSReason (from ASINs On The Ticket)" at bounding box center [287, 161] width 67 height 6
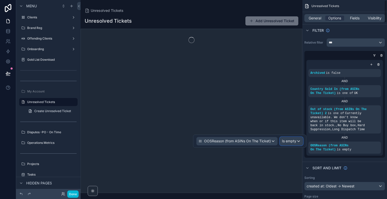
click at [291, 142] on span "Is empty" at bounding box center [289, 141] width 14 height 5
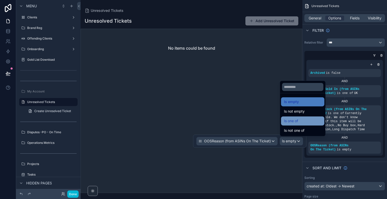
click at [292, 120] on span "Is one of" at bounding box center [291, 121] width 14 height 6
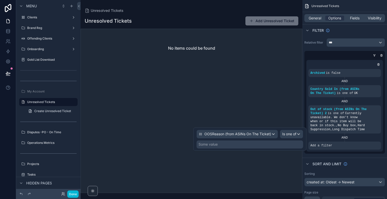
click at [247, 147] on div "Some value" at bounding box center [249, 144] width 107 height 8
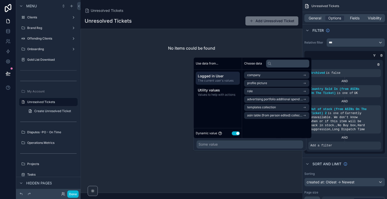
click at [235, 133] on button "Use setting" at bounding box center [236, 133] width 8 height 4
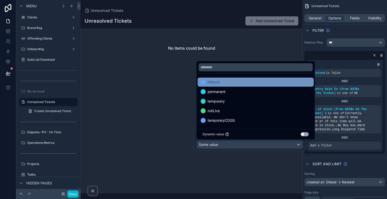
click at [218, 84] on span "inStock" at bounding box center [214, 82] width 12 height 6
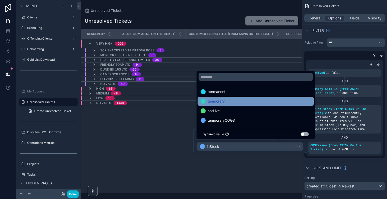
click at [218, 99] on span "temporary" at bounding box center [216, 101] width 17 height 6
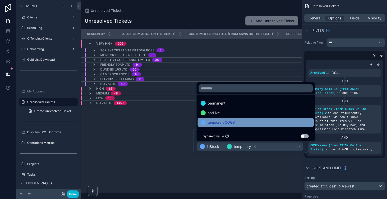
click at [219, 122] on span "temporaryCOGS" at bounding box center [221, 122] width 27 height 6
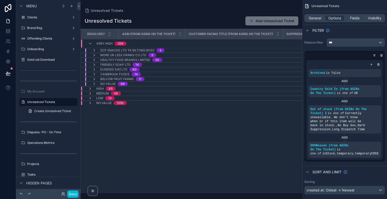
click at [234, 169] on div "Resolved? ASIN (from ASINs On The Ticket) Customer Facing Title (from ASINs On …" at bounding box center [191, 111] width 221 height 164
click at [7, 71] on button at bounding box center [8, 73] width 11 height 14
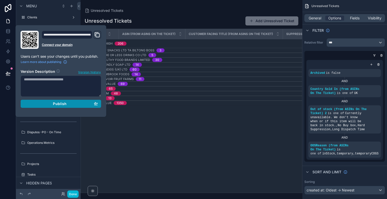
click at [59, 107] on button "Publish" at bounding box center [61, 104] width 81 height 8
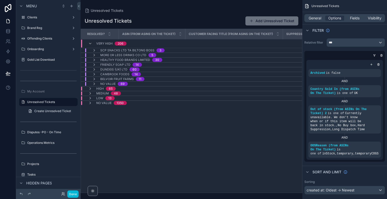
click at [141, 126] on div "Resolved? ASIN (from ASINs On The Ticket) Customer Facing Title (from ASINs On …" at bounding box center [191, 111] width 221 height 164
click at [88, 88] on icon "scrollable content" at bounding box center [90, 89] width 4 height 4
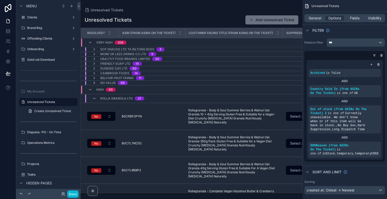
click at [95, 83] on icon "scrollable content" at bounding box center [94, 83] width 4 height 4
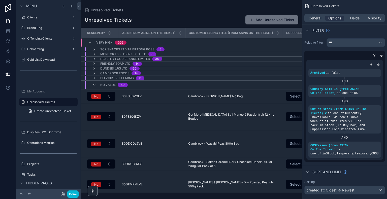
click at [95, 83] on icon "scrollable content" at bounding box center [94, 85] width 4 height 4
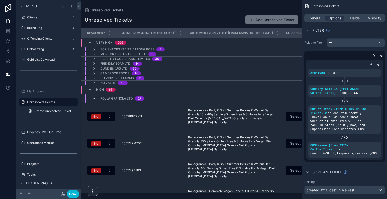
click at [94, 98] on icon "scrollable content" at bounding box center [94, 98] width 4 height 4
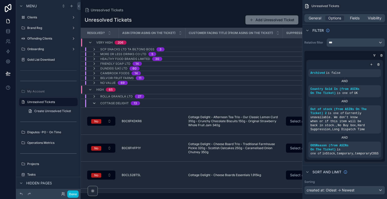
click at [94, 104] on icon "scrollable content" at bounding box center [94, 103] width 4 height 4
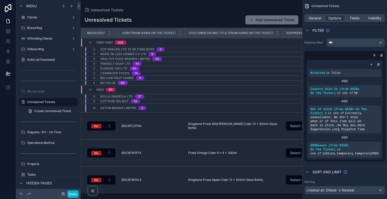
click at [95, 109] on icon "scrollable content" at bounding box center [94, 108] width 4 height 4
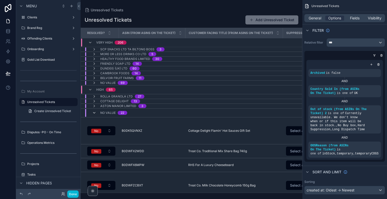
click at [95, 111] on icon "scrollable content" at bounding box center [94, 113] width 4 height 4
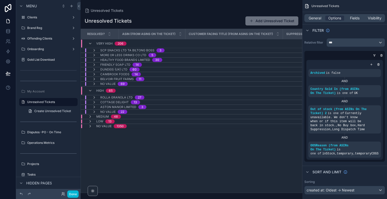
click at [95, 111] on icon "scrollable content" at bounding box center [94, 112] width 4 height 4
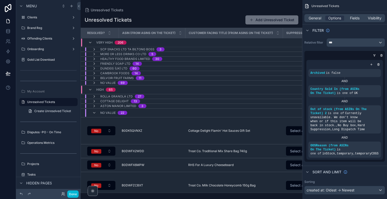
drag, startPoint x: 154, startPoint y: 190, endPoint x: 162, endPoint y: 191, distance: 8.9
click at [162, 191] on div "Resolved? ASIN (from ASINs On The Ticket) Customer Facing Title (from ASINs On …" at bounding box center [191, 110] width 221 height 165
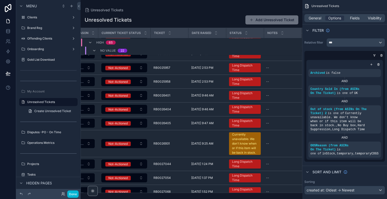
scroll to position [256, 0]
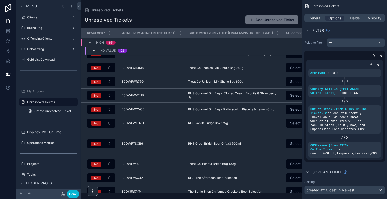
click at [92, 50] on icon "scrollable content" at bounding box center [94, 51] width 4 height 4
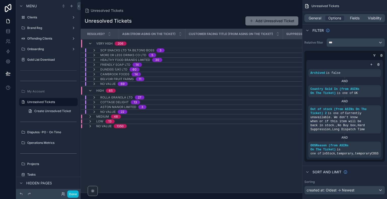
scroll to position [0, 0]
click at [89, 125] on icon "scrollable content" at bounding box center [90, 126] width 4 height 4
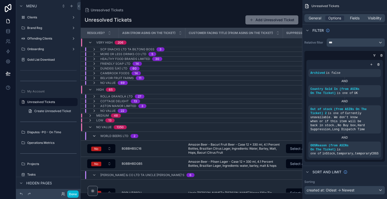
click at [93, 135] on icon "scrollable content" at bounding box center [94, 136] width 4 height 4
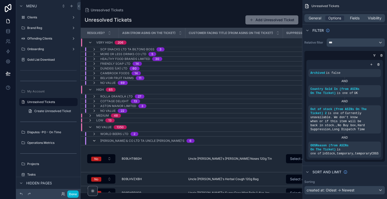
click at [94, 142] on icon "scrollable content" at bounding box center [94, 141] width 4 height 4
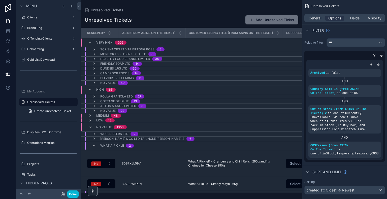
click at [94, 144] on icon "scrollable content" at bounding box center [94, 146] width 4 height 4
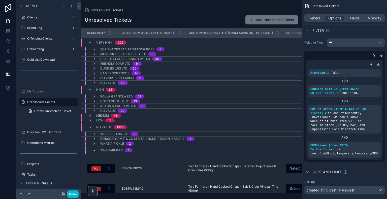
click at [95, 149] on icon "scrollable content" at bounding box center [94, 150] width 4 height 4
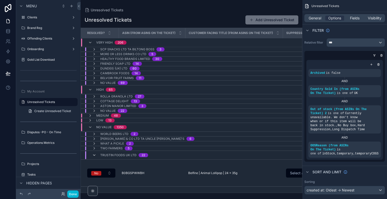
click at [95, 155] on icon "scrollable content" at bounding box center [94, 155] width 4 height 4
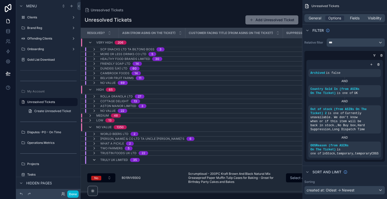
click at [94, 159] on icon "scrollable content" at bounding box center [94, 160] width 4 height 4
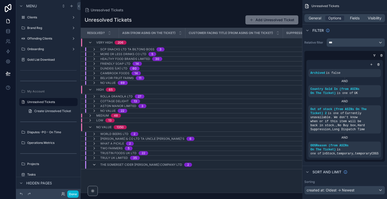
click at [94, 163] on icon "scrollable content" at bounding box center [94, 165] width 4 height 4
click at [94, 163] on icon "scrollable content" at bounding box center [94, 163] width 4 height 4
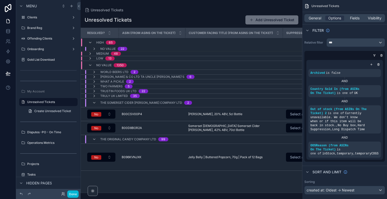
scroll to position [93, 0]
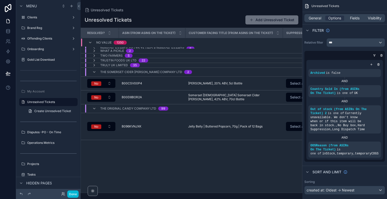
click at [213, 14] on div "Unresolved Tickets Add Unresolved Ticket Resolved? ASIN (from ASINs On The Tick…" at bounding box center [192, 102] width 222 height 181
click at [203, 13] on div "Unresolved Tickets Add Unresolved Ticket Resolved? ASIN (from ASINs On The Tick…" at bounding box center [192, 102] width 222 height 181
drag, startPoint x: 108, startPoint y: 190, endPoint x: 112, endPoint y: 190, distance: 3.3
click at [112, 190] on div "Resolved? ASIN (from ASINs On The Ticket) Customer Facing Title (from ASINs On …" at bounding box center [191, 110] width 221 height 165
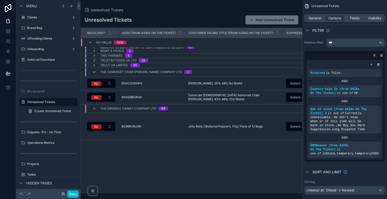
click at [95, 71] on icon "scrollable content" at bounding box center [94, 72] width 4 height 4
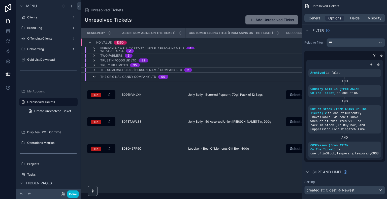
click at [94, 76] on icon "scrollable content" at bounding box center [94, 77] width 4 height 4
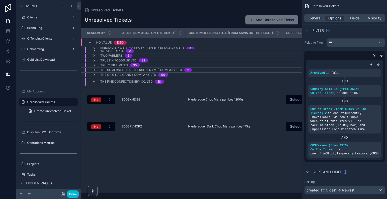
click at [94, 80] on icon "scrollable content" at bounding box center [94, 82] width 4 height 4
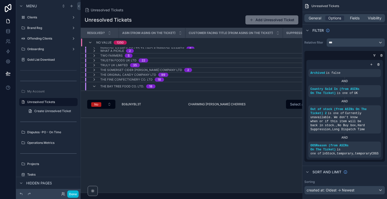
click at [93, 87] on div "The Bay Tree Food Co. Ltd. 18" at bounding box center [123, 86] width 63 height 8
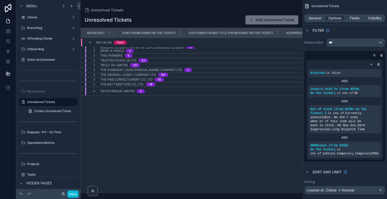
click at [199, 14] on div "Unresolved Tickets Add Unresolved Ticket Resolved? ASIN (from ASINs On The Tick…" at bounding box center [192, 102] width 222 height 181
click at [349, 151] on div "Archived is false AND Country Sold In (from ASINs On The Ticket) is one of UK A…" at bounding box center [344, 110] width 77 height 100
click at [371, 66] on div "scrollable content" at bounding box center [371, 64] width 5 height 5
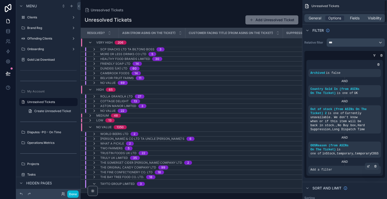
click at [327, 168] on span "Add a filter" at bounding box center [321, 170] width 22 height 4
click at [368, 165] on icon "scrollable content" at bounding box center [368, 166] width 3 height 3
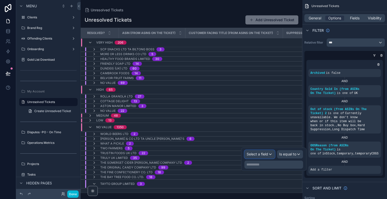
click at [271, 154] on div "Select a field" at bounding box center [260, 154] width 30 height 8
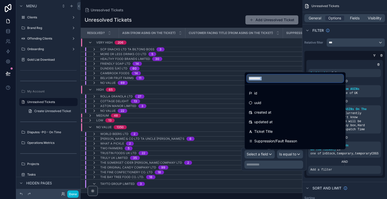
click at [257, 78] on input "text" at bounding box center [295, 78] width 97 height 8
click at [272, 78] on input "text" at bounding box center [295, 78] width 97 height 8
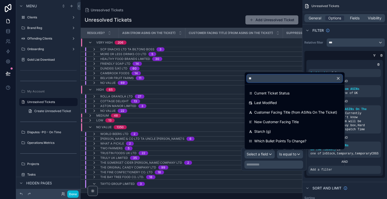
type input "***"
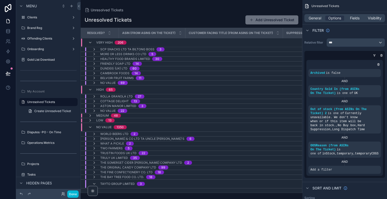
click at [212, 5] on div "Unresolved Tickets Unresolved Tickets Add Unresolved Ticket Resolved? ASIN (fro…" at bounding box center [192, 96] width 222 height 193
click at [8, 31] on icon at bounding box center [7, 29] width 3 height 1
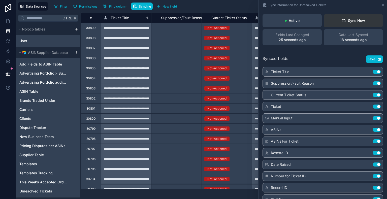
click at [345, 18] on div "Sync Now" at bounding box center [353, 20] width 23 height 5
click at [315, 56] on div "Synced fields Save" at bounding box center [322, 59] width 120 height 8
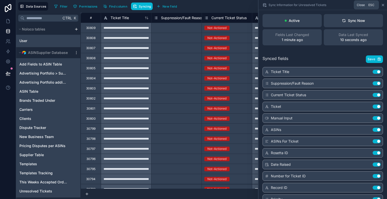
click at [384, 5] on icon at bounding box center [383, 5] width 4 height 4
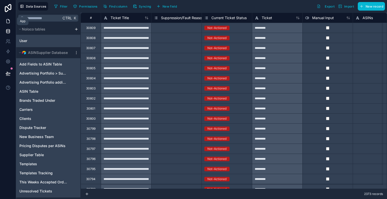
click at [10, 23] on icon at bounding box center [8, 21] width 5 height 5
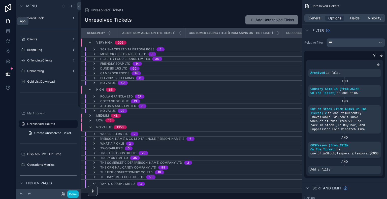
scroll to position [22, 0]
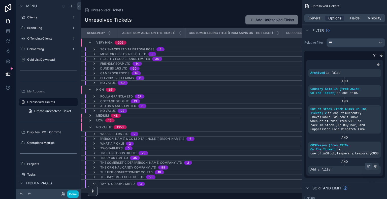
click at [367, 165] on icon "scrollable content" at bounding box center [368, 166] width 3 height 3
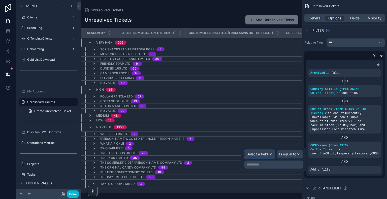
click at [269, 155] on div "Select a field" at bounding box center [260, 154] width 30 height 8
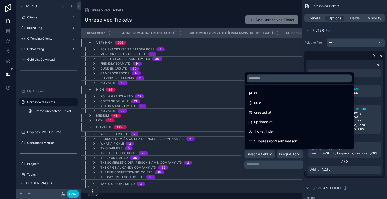
click at [283, 83] on div at bounding box center [299, 78] width 109 height 12
click at [279, 80] on input "text" at bounding box center [299, 78] width 105 height 8
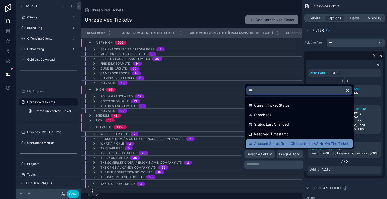
type input "***"
click at [279, 144] on span "Account Status (from Clients) (from ASINs On The Ticket)" at bounding box center [301, 144] width 95 height 6
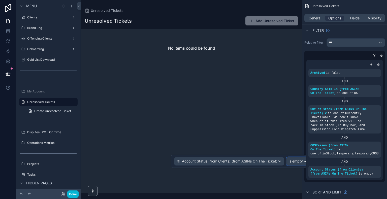
click at [292, 161] on span "Is empty" at bounding box center [295, 161] width 14 height 5
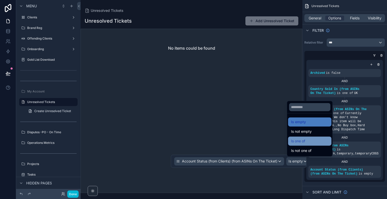
click at [303, 139] on span "Is one of" at bounding box center [298, 141] width 14 height 6
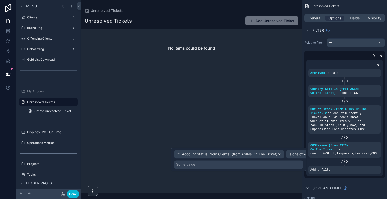
click at [246, 166] on div "Some value" at bounding box center [238, 164] width 129 height 8
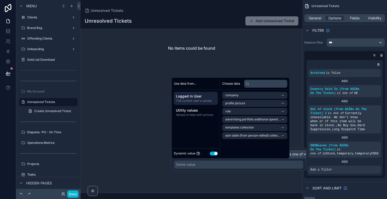
click at [215, 152] on button "Use setting" at bounding box center [214, 153] width 8 height 4
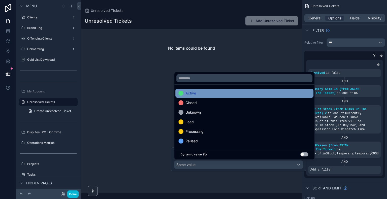
click at [229, 97] on div "Active" at bounding box center [244, 93] width 138 height 9
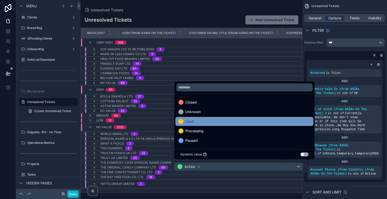
click at [205, 120] on div "Lead" at bounding box center [244, 121] width 132 height 6
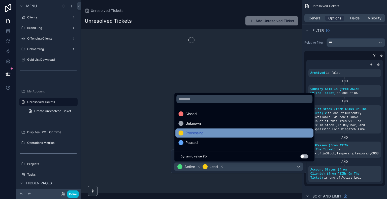
click at [203, 133] on span "Processing" at bounding box center [194, 133] width 18 height 6
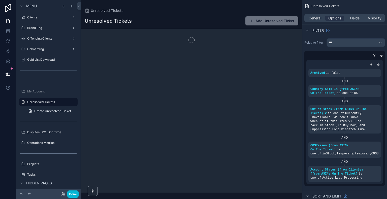
click at [227, 5] on div "Unresolved Tickets Unresolved Tickets Add Unresolved Ticket" at bounding box center [192, 96] width 222 height 193
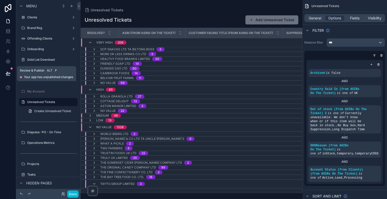
click at [6, 72] on icon at bounding box center [8, 73] width 5 height 5
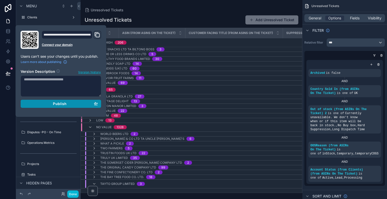
click at [51, 101] on button "Publish" at bounding box center [61, 104] width 81 height 8
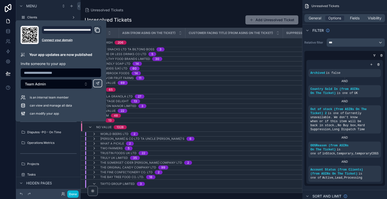
click at [140, 11] on div "Unresolved Tickets" at bounding box center [192, 10] width 214 height 4
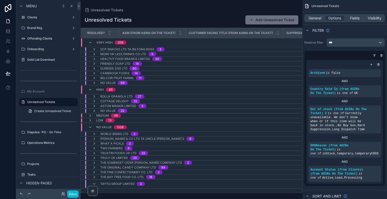
click at [181, 6] on div "Unresolved Tickets Unresolved Tickets Add Unresolved Ticket Resolved? ASIN (fro…" at bounding box center [192, 96] width 222 height 193
click at [215, 26] on div "Unresolved Tickets Add Unresolved Ticket Resolved? ASIN (from ASINs On The Tick…" at bounding box center [192, 102] width 222 height 181
click at [190, 14] on div "Unresolved Tickets Add Unresolved Ticket Resolved? ASIN (from ASINs On The Tick…" at bounding box center [192, 102] width 222 height 181
click at [198, 13] on div "Unresolved Tickets Add Unresolved Ticket Resolved? ASIN (from ASINs On The Tick…" at bounding box center [192, 102] width 222 height 181
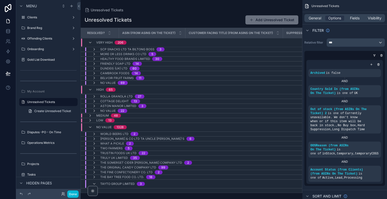
click at [162, 12] on div "Unresolved Tickets Add Unresolved Ticket Resolved? ASIN (from ASINs On The Tick…" at bounding box center [192, 102] width 222 height 181
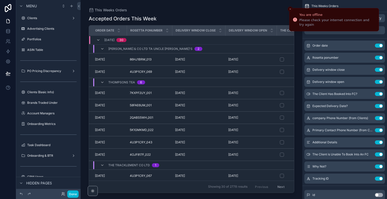
scroll to position [149, 0]
